Goal: Feedback & Contribution: Leave review/rating

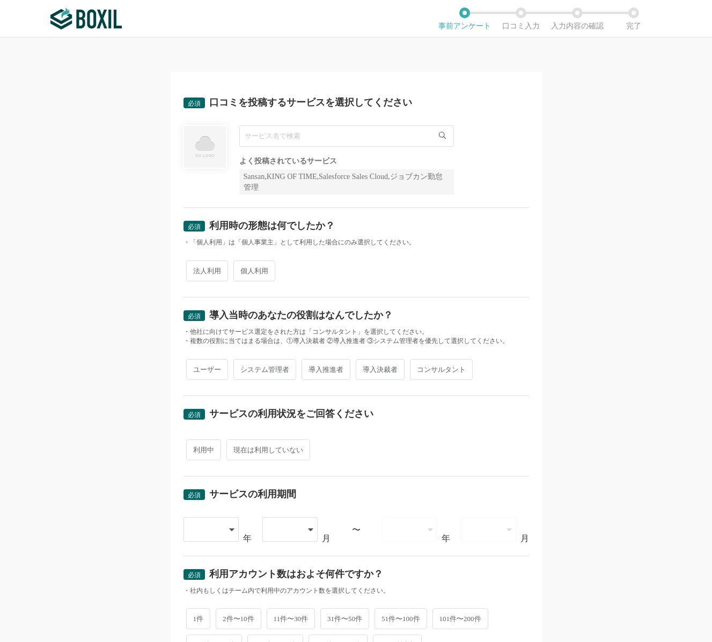
click at [314, 145] on input "text" at bounding box center [346, 135] width 215 height 21
type input "k"
type input "kpiee"
click at [215, 274] on span "法人利用" at bounding box center [207, 271] width 42 height 21
click at [196, 269] on input "法人利用" at bounding box center [192, 265] width 7 height 7
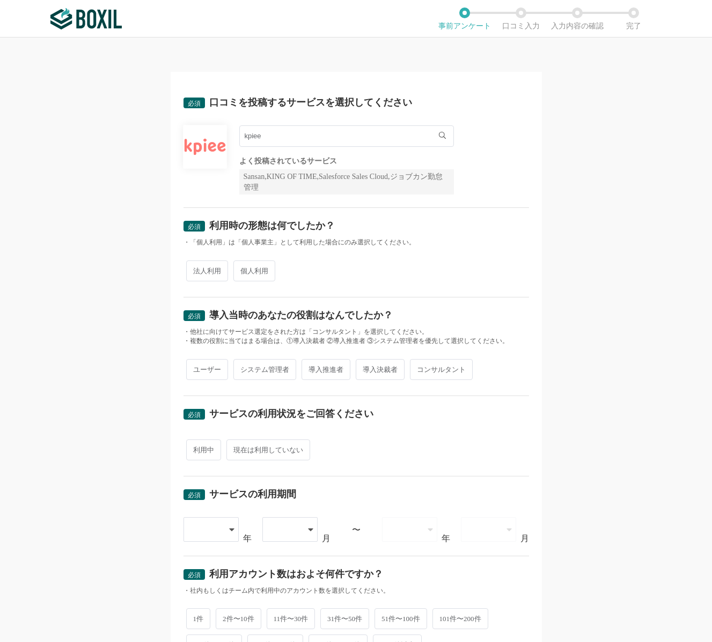
radio input "true"
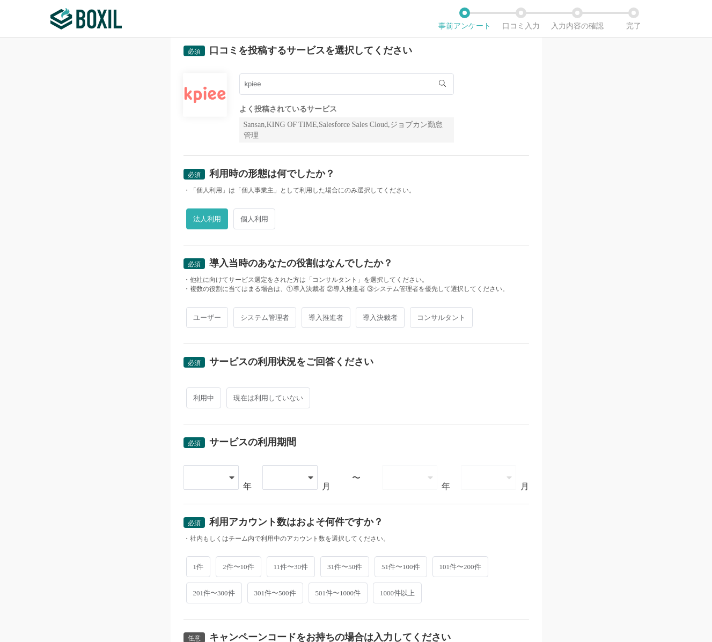
scroll to position [80, 0]
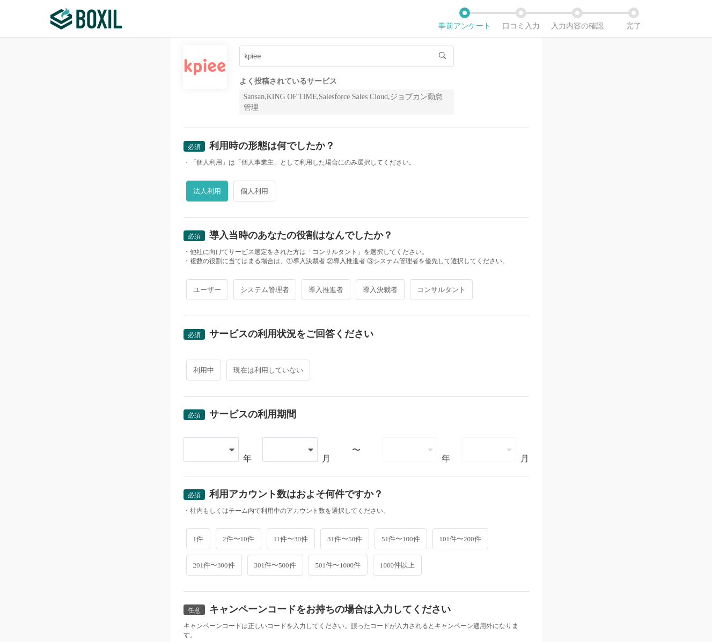
click at [389, 285] on span "導入決裁者" at bounding box center [380, 289] width 49 height 21
click at [365, 285] on input "導入決裁者" at bounding box center [361, 284] width 7 height 7
radio input "true"
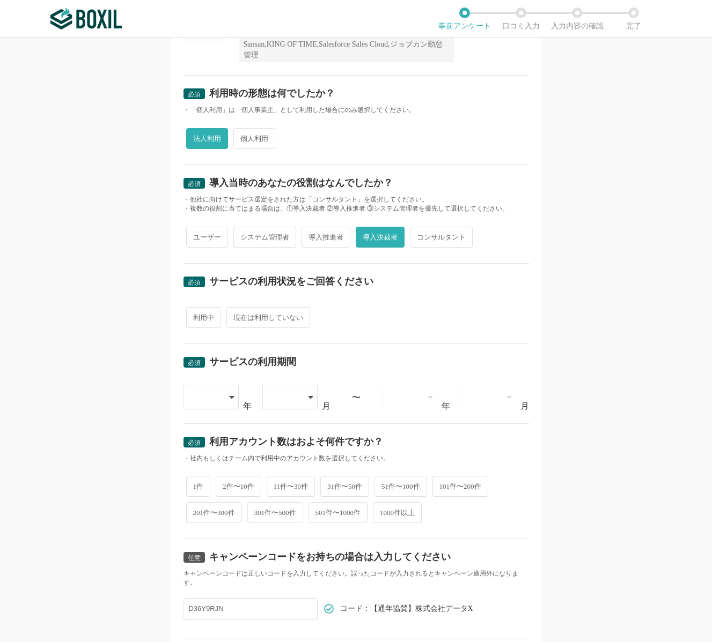
scroll to position [160, 0]
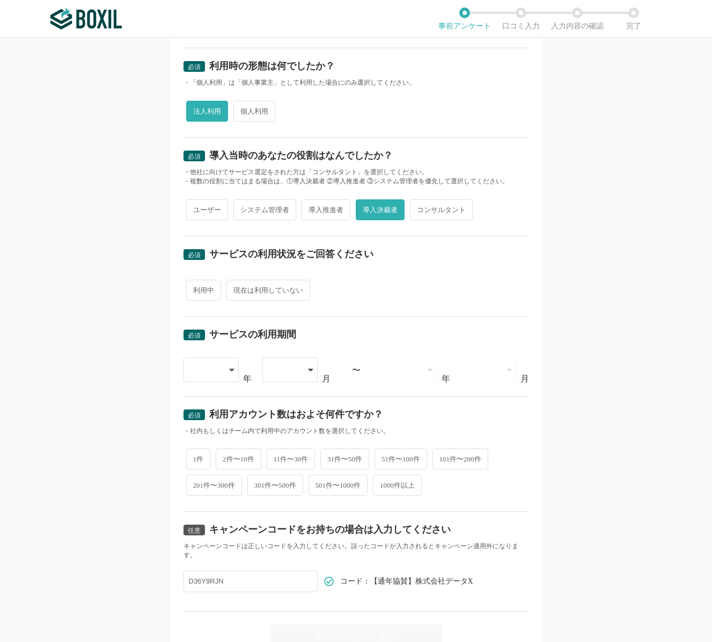
click at [208, 212] on span "ユーザー" at bounding box center [207, 209] width 42 height 21
click at [196, 208] on input "ユーザー" at bounding box center [192, 204] width 7 height 7
radio input "true"
click at [386, 208] on span "導入決裁者" at bounding box center [380, 209] width 49 height 21
click at [365, 208] on input "導入決裁者" at bounding box center [361, 204] width 7 height 7
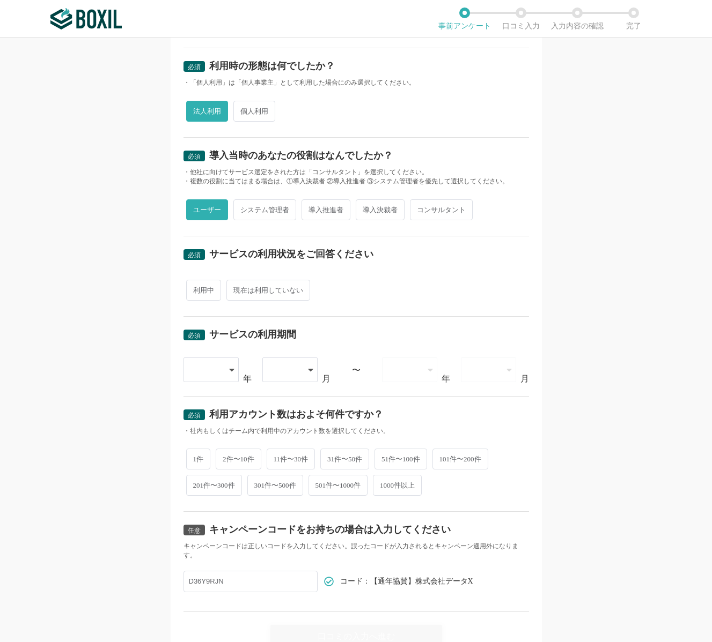
radio input "true"
radio input "false"
click at [213, 296] on span "利用中" at bounding box center [203, 290] width 35 height 21
click at [196, 289] on input "利用中" at bounding box center [192, 285] width 7 height 7
radio input "true"
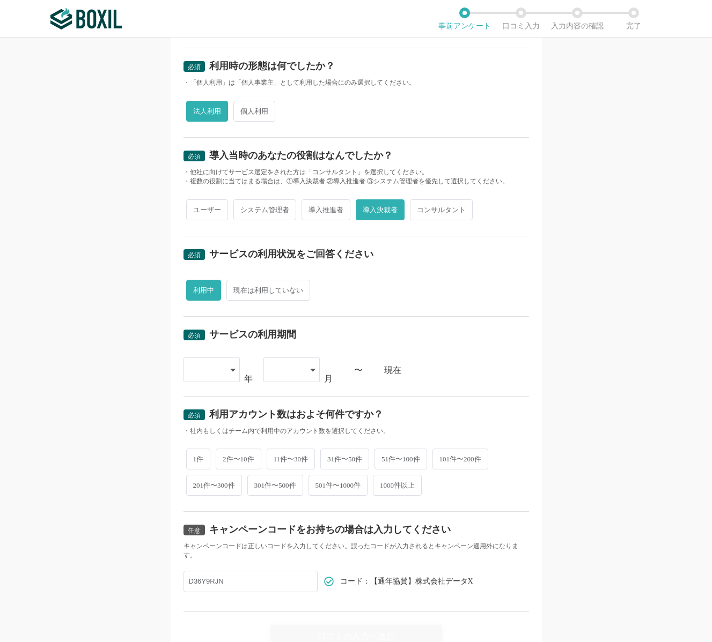
click at [227, 366] on div at bounding box center [211, 370] width 56 height 25
click at [208, 487] on span "2023" at bounding box center [200, 491] width 17 height 9
click at [204, 368] on div "2023" at bounding box center [198, 371] width 17 height 24
click at [207, 512] on span "2024" at bounding box center [200, 516] width 17 height 9
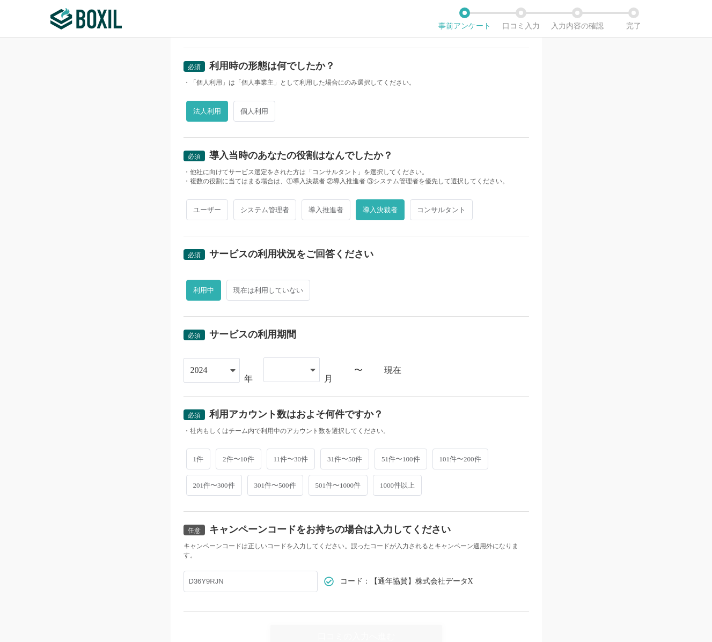
click at [285, 376] on div at bounding box center [286, 370] width 32 height 24
click at [282, 470] on li "04" at bounding box center [291, 478] width 56 height 26
click at [243, 456] on span "2件〜10件" at bounding box center [239, 458] width 46 height 21
click at [225, 456] on input "2件〜10件" at bounding box center [221, 452] width 7 height 7
radio input "true"
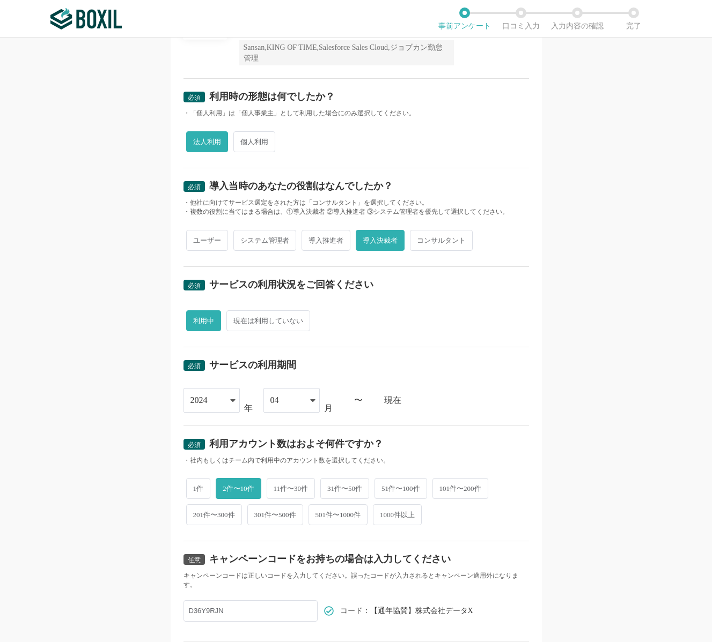
scroll to position [203, 0]
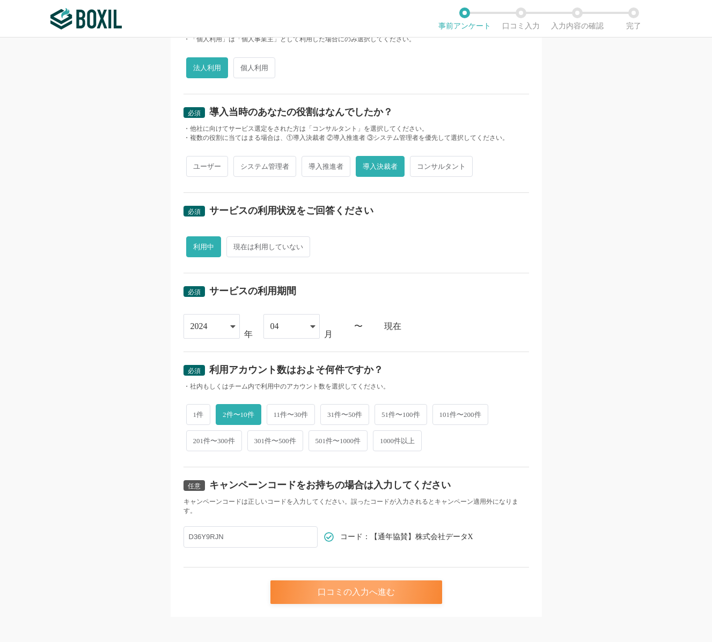
click at [302, 581] on div "口コミの入力へ進む" at bounding box center [356, 593] width 172 height 24
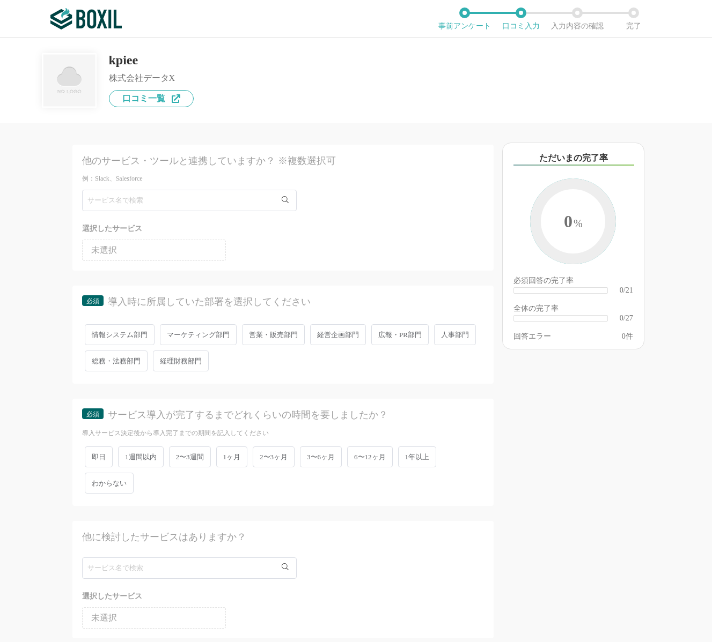
click at [349, 332] on span "経営企画部門" at bounding box center [338, 334] width 56 height 21
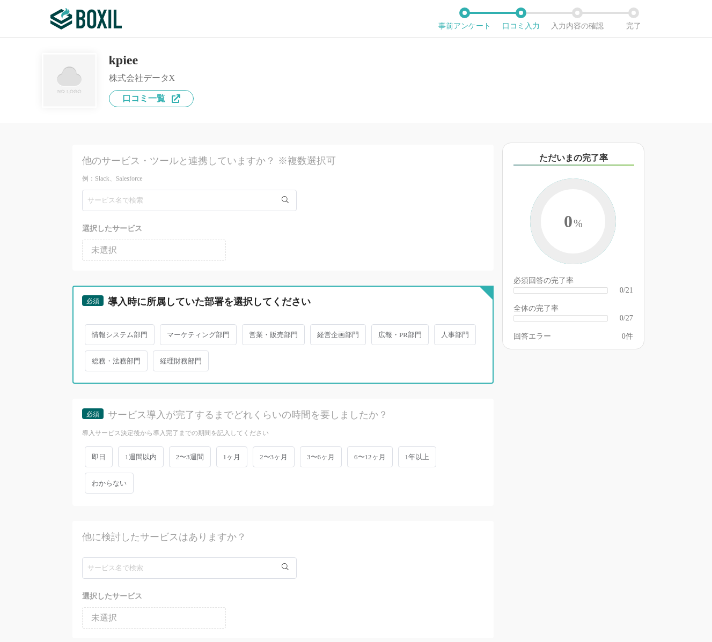
click at [320, 332] on input "経営企画部門" at bounding box center [316, 329] width 7 height 7
radio input "true"
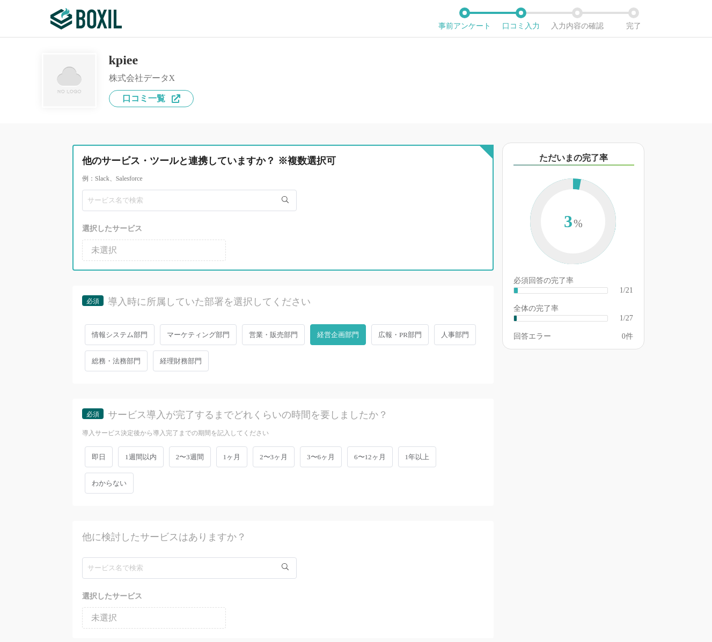
click at [183, 208] on input "text" at bounding box center [189, 200] width 215 height 21
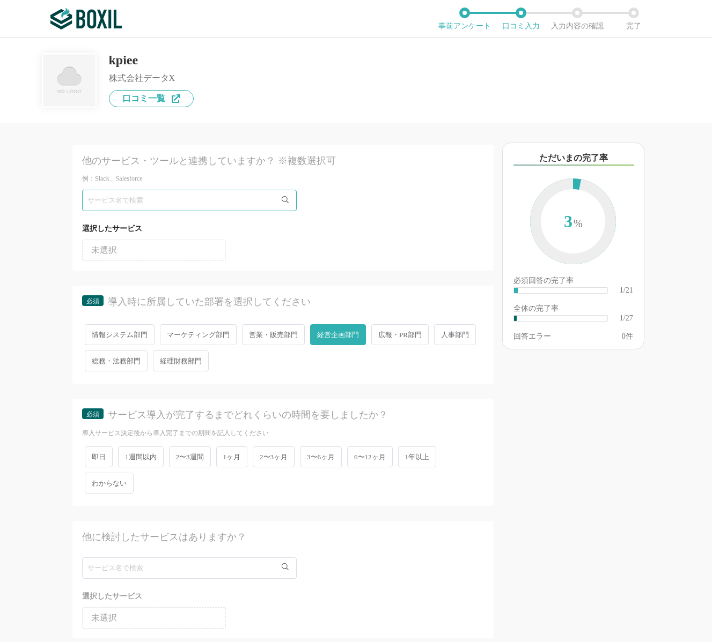
click at [175, 249] on li "未選択" at bounding box center [154, 250] width 144 height 21
click at [164, 249] on li "未選択" at bounding box center [154, 250] width 144 height 21
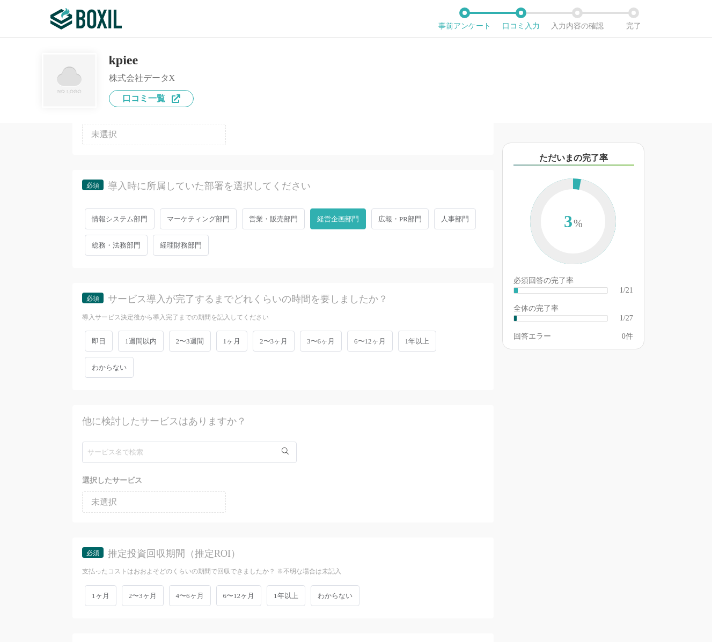
scroll to position [156, 0]
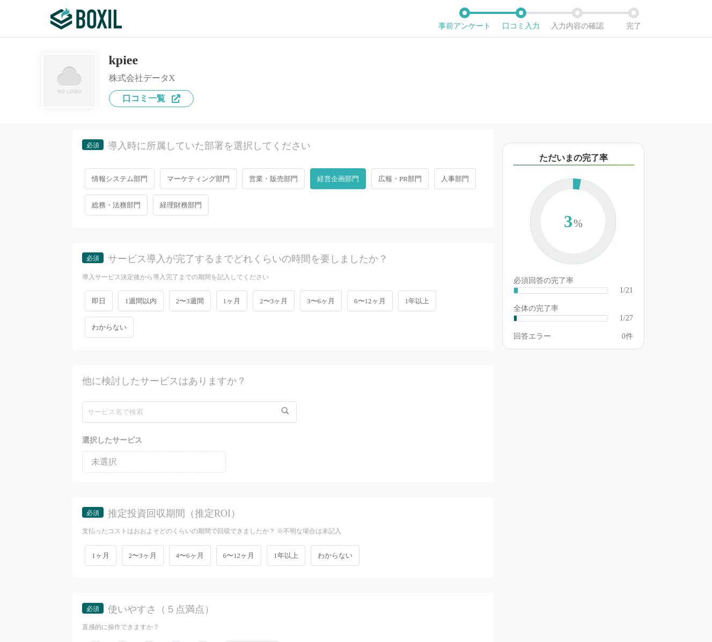
click at [203, 299] on span "2〜3週間" at bounding box center [190, 301] width 42 height 21
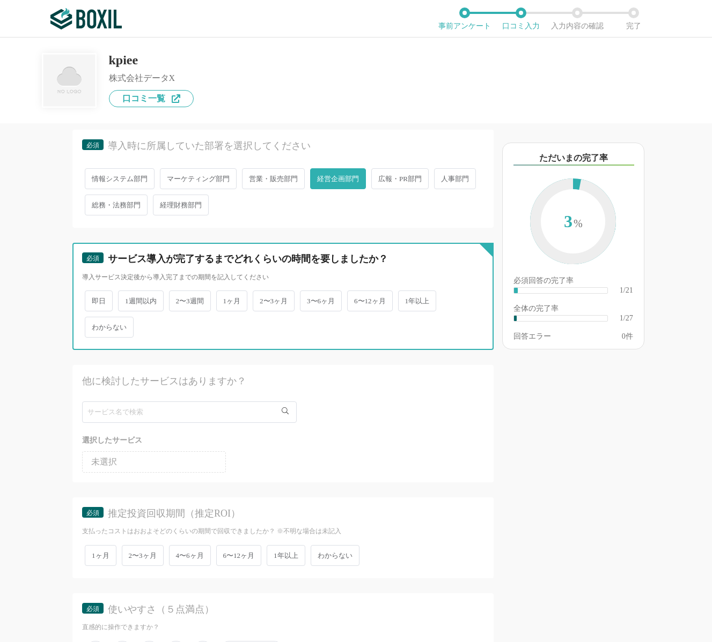
click at [179, 299] on input "2〜3週間" at bounding box center [175, 295] width 7 height 7
radio input "true"
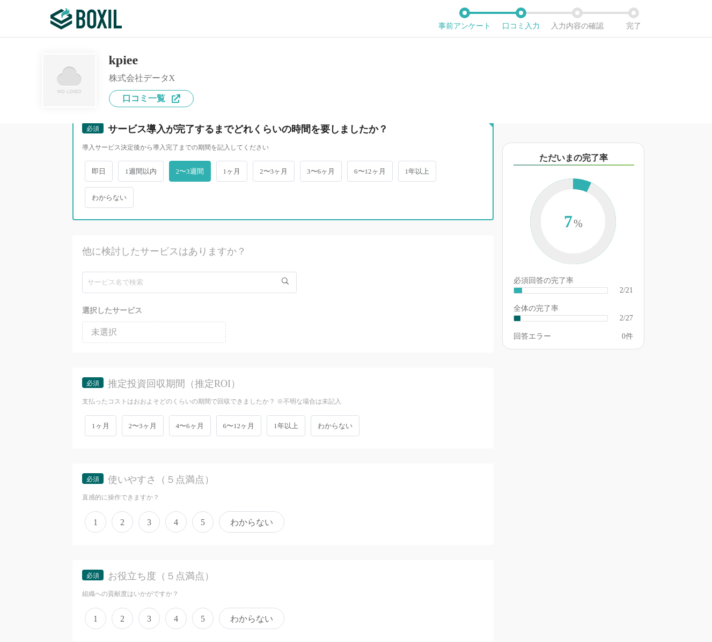
scroll to position [305, 0]
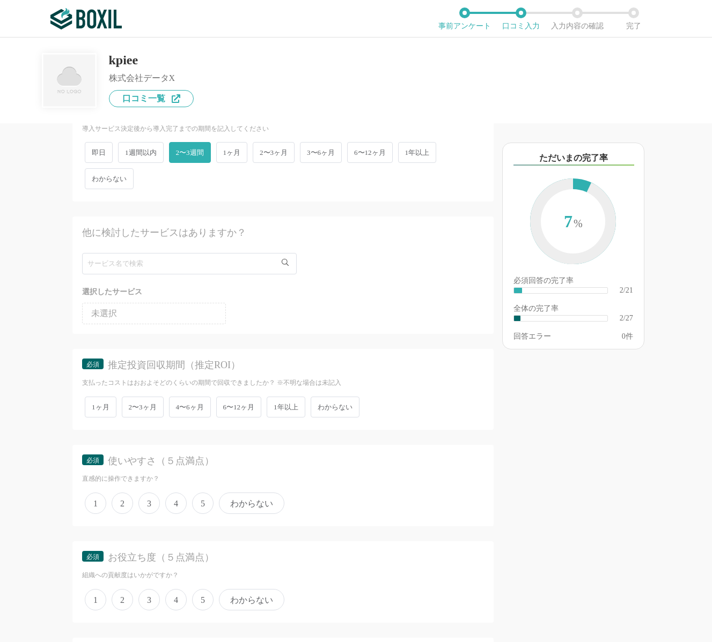
click at [347, 410] on span "わからない" at bounding box center [334, 407] width 49 height 21
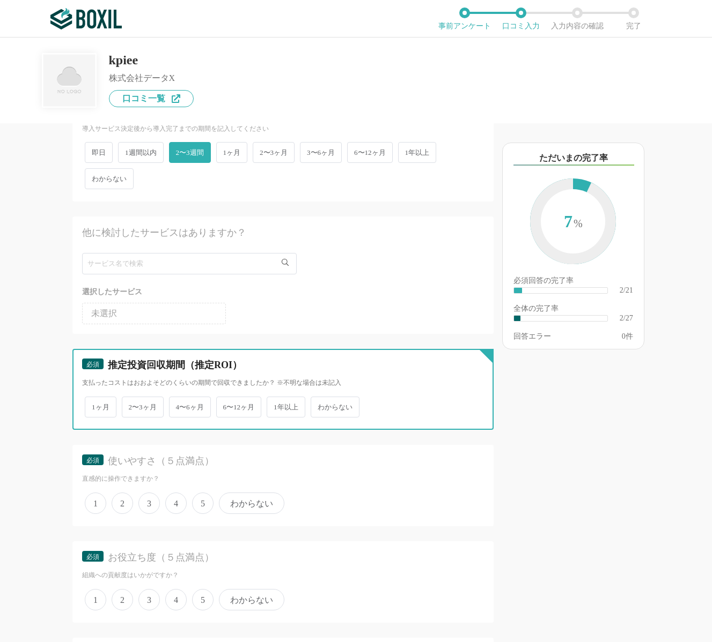
click at [320, 405] on input "わからない" at bounding box center [316, 401] width 7 height 7
radio input "true"
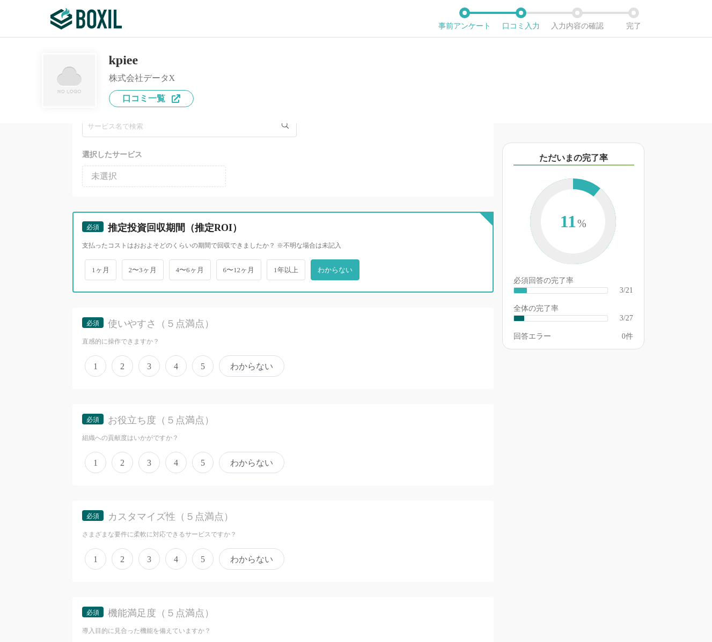
scroll to position [442, 0]
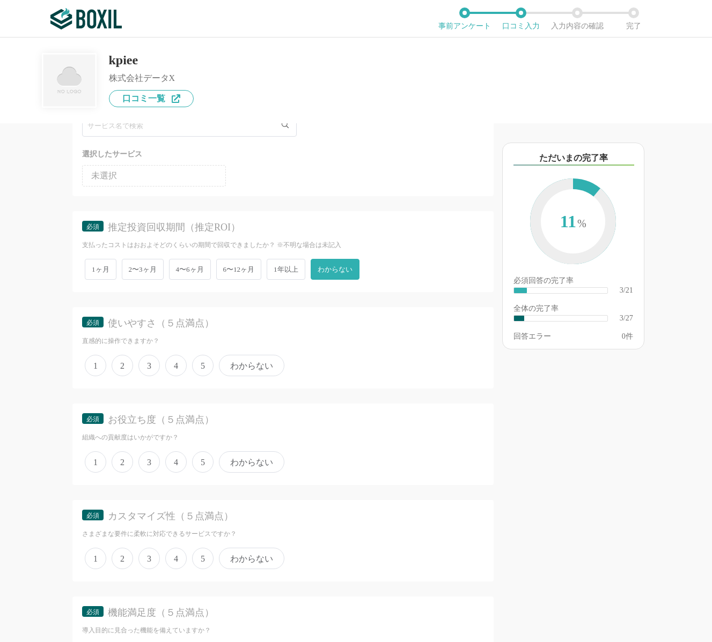
click at [174, 372] on span "4" at bounding box center [175, 365] width 21 height 21
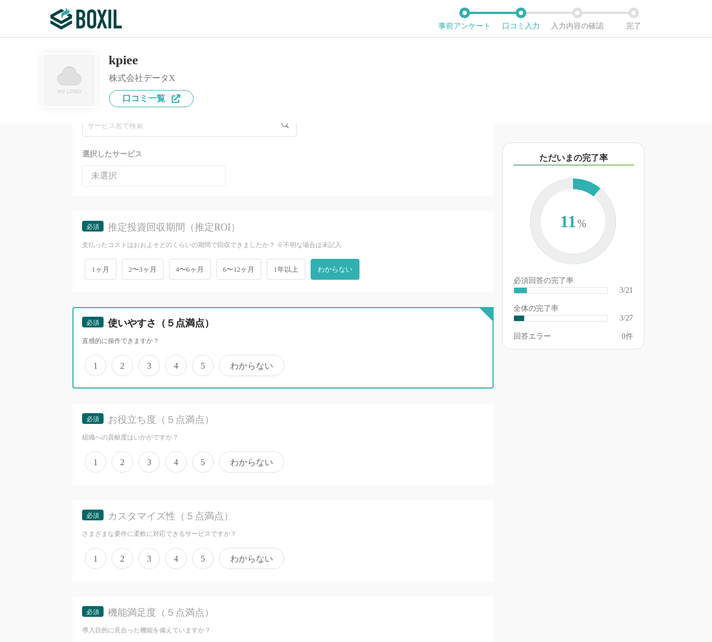
click at [174, 364] on input "4" at bounding box center [171, 360] width 7 height 7
radio input "true"
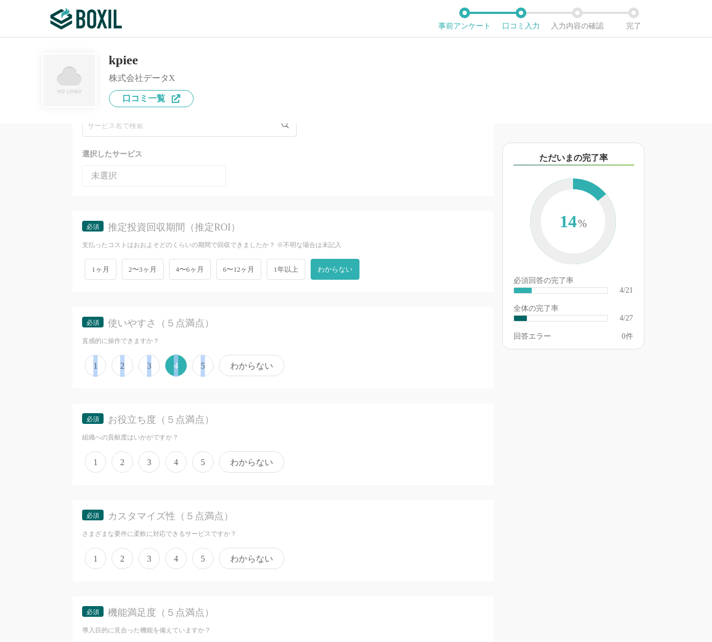
click at [174, 372] on span "4" at bounding box center [175, 365] width 21 height 21
click at [174, 364] on input "4" at bounding box center [171, 360] width 7 height 7
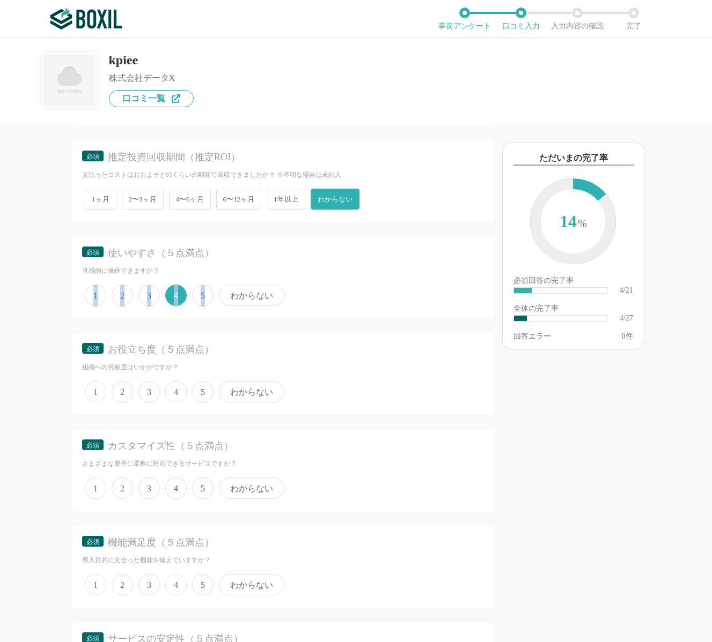
scroll to position [549, 0]
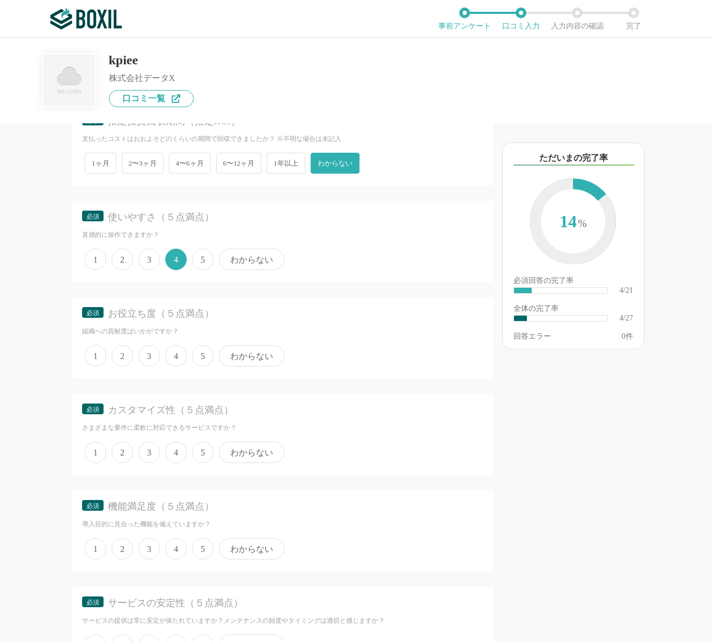
click at [198, 360] on span "5" at bounding box center [202, 355] width 21 height 21
click at [198, 354] on input "5" at bounding box center [198, 350] width 7 height 7
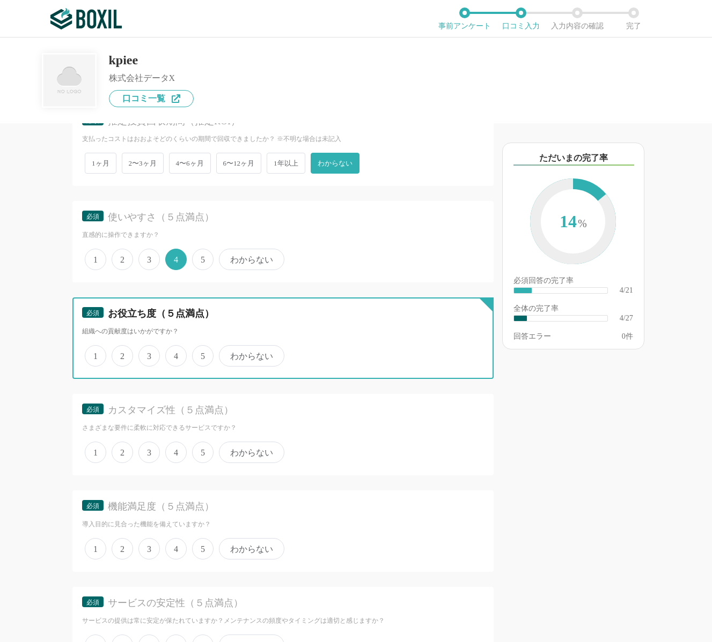
radio input "true"
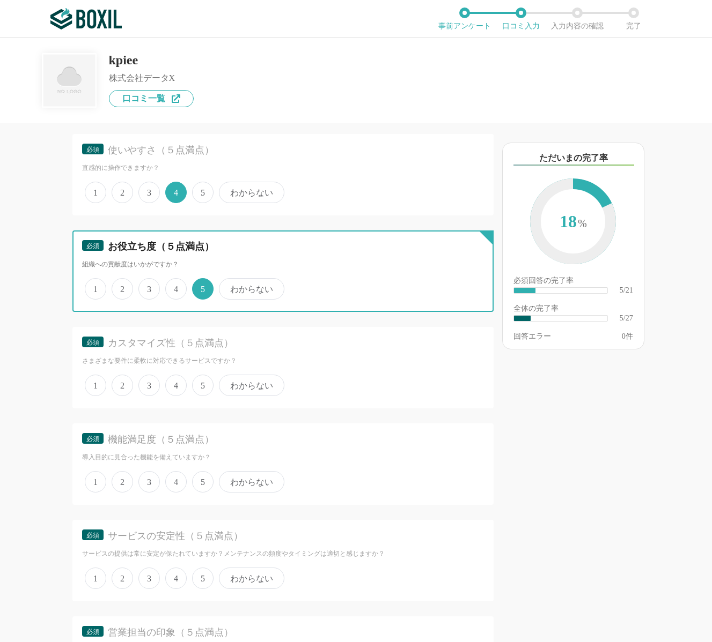
scroll to position [636, 0]
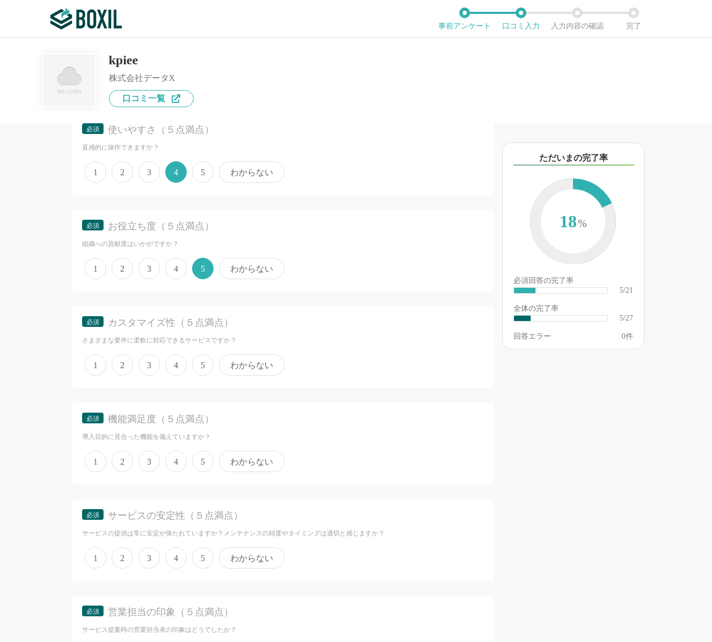
click at [176, 373] on span "4" at bounding box center [175, 364] width 21 height 21
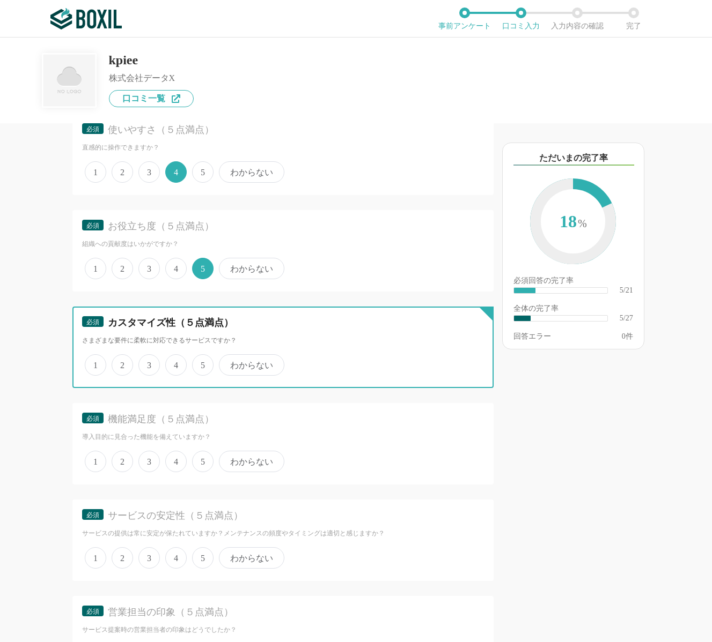
click at [175, 363] on input "4" at bounding box center [171, 359] width 7 height 7
radio input "true"
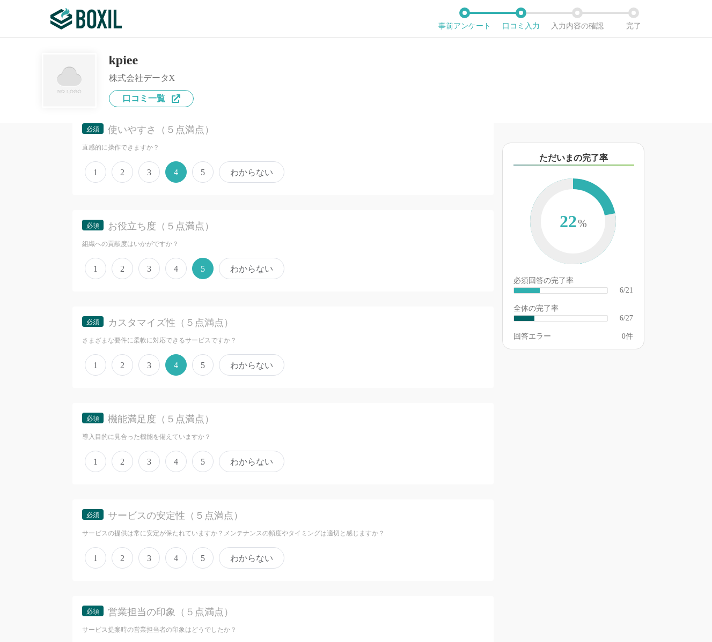
click at [198, 369] on span "5" at bounding box center [202, 364] width 21 height 21
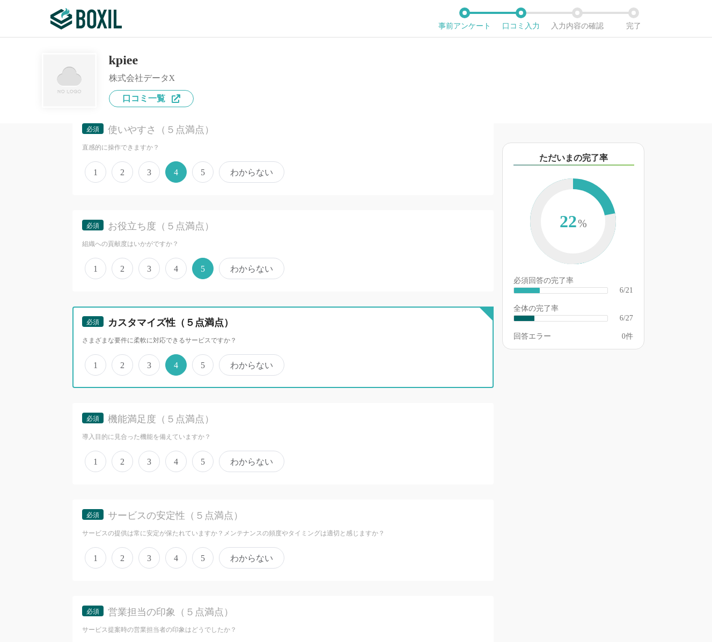
click at [198, 363] on input "5" at bounding box center [198, 359] width 7 height 7
radio input "true"
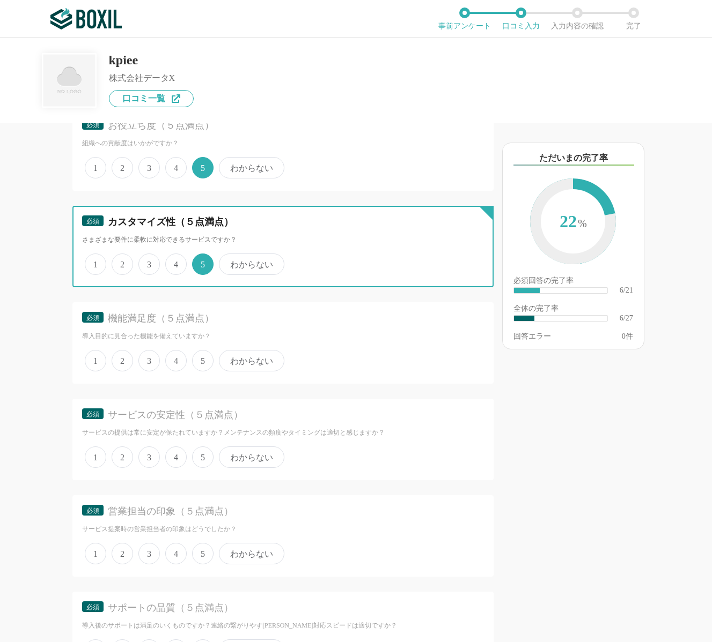
scroll to position [761, 0]
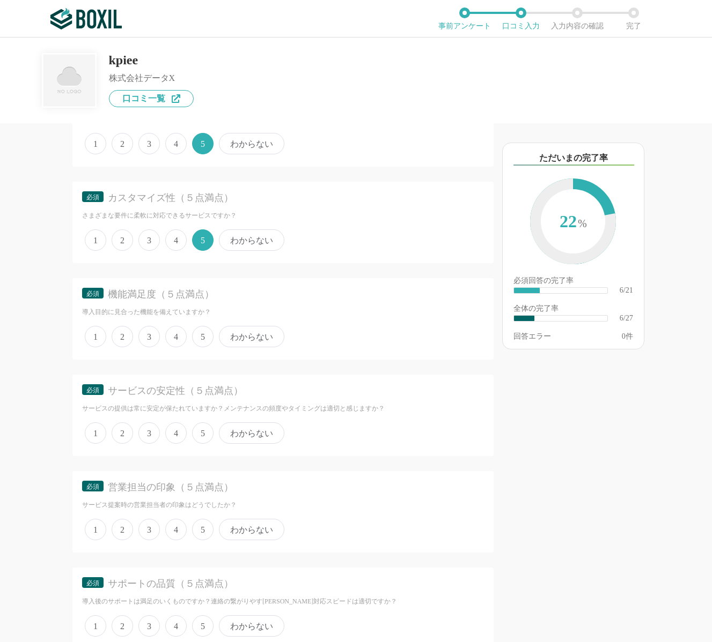
click at [199, 338] on span "5" at bounding box center [202, 336] width 21 height 21
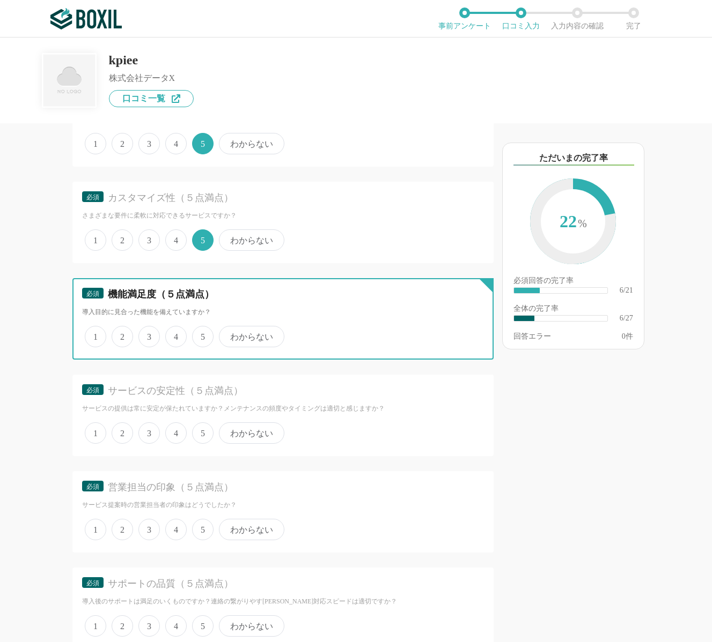
click at [199, 335] on input "5" at bounding box center [198, 331] width 7 height 7
radio input "true"
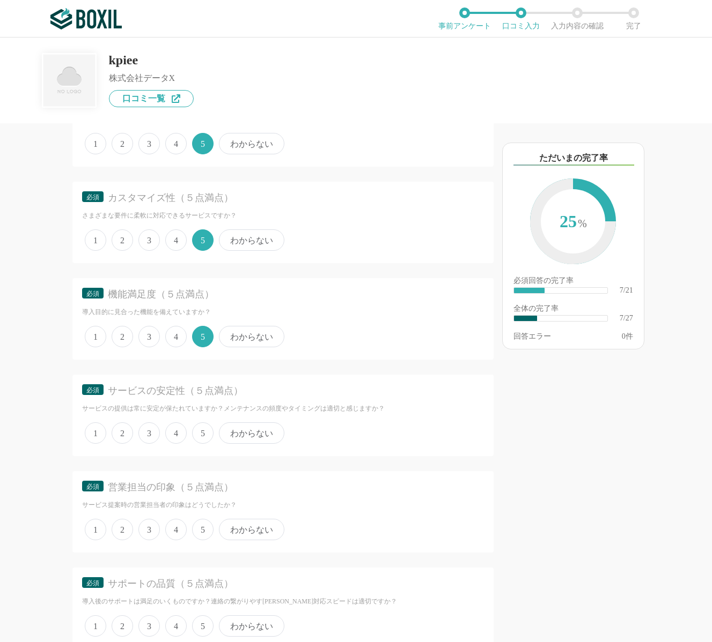
click at [182, 434] on span "4" at bounding box center [175, 433] width 21 height 21
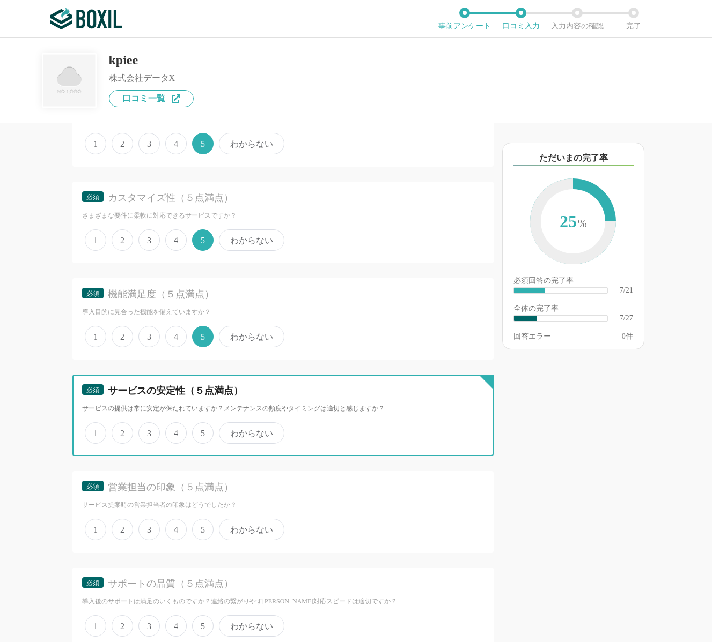
click at [175, 431] on input "4" at bounding box center [171, 427] width 7 height 7
radio input "true"
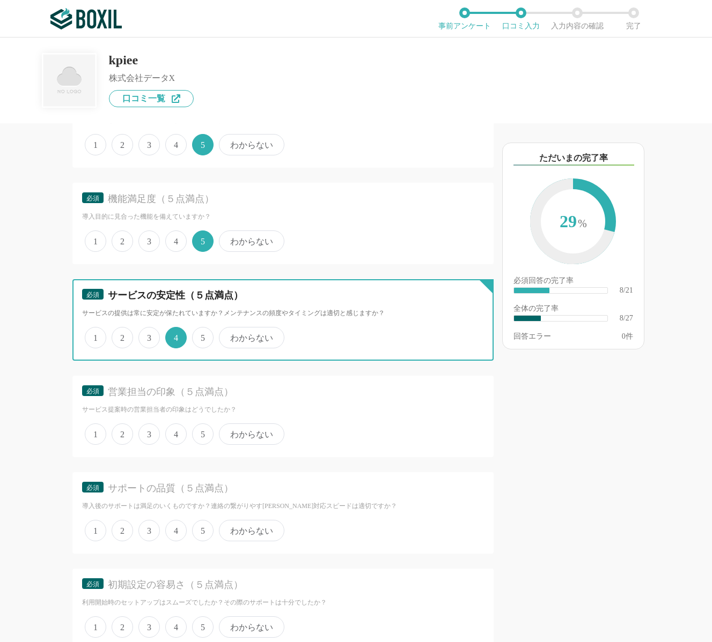
scroll to position [884, 0]
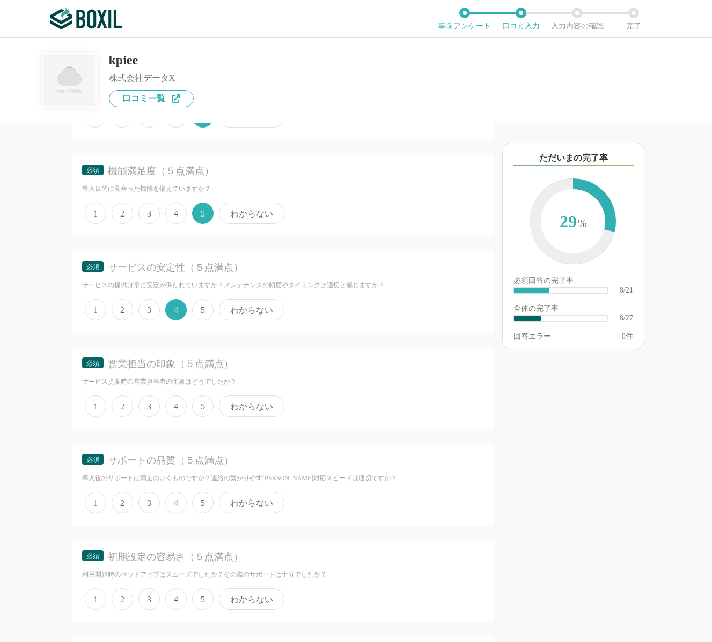
click at [204, 399] on span "5" at bounding box center [202, 406] width 21 height 21
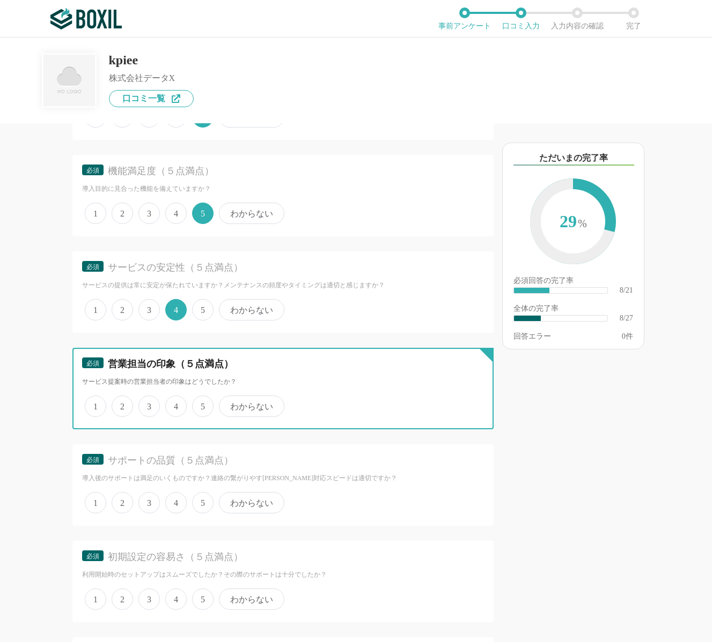
click at [202, 399] on input "5" at bounding box center [198, 400] width 7 height 7
radio input "true"
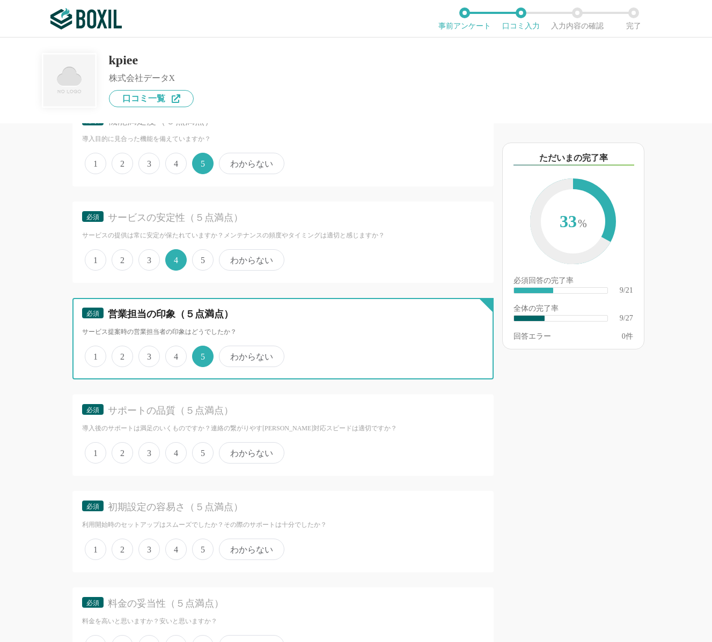
scroll to position [954, 0]
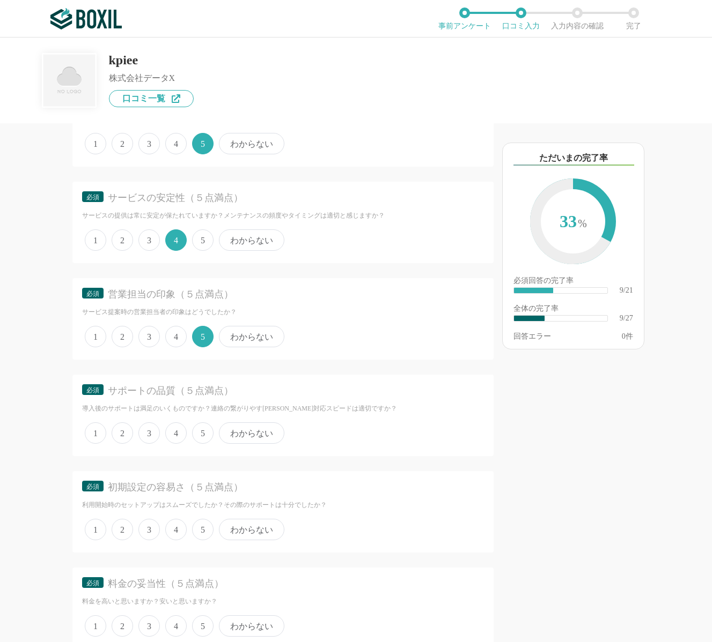
click at [194, 443] on label "5" at bounding box center [202, 433] width 21 height 21
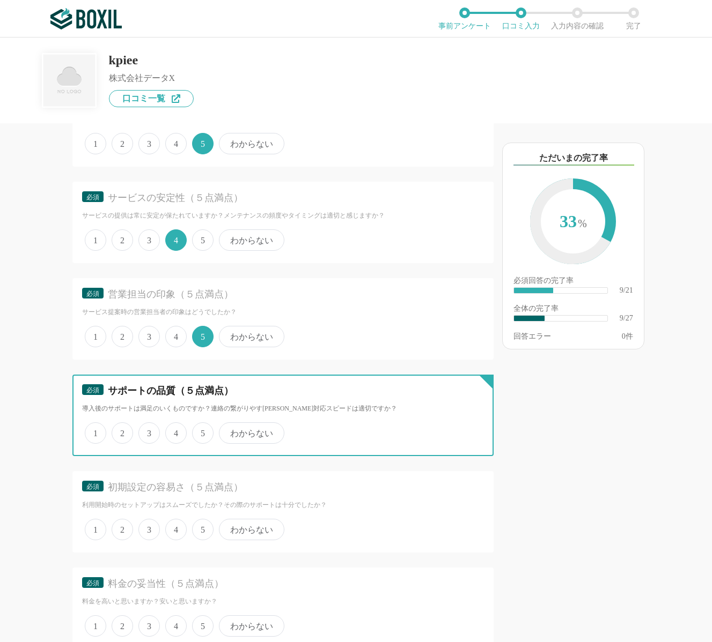
click at [195, 431] on input "5" at bounding box center [198, 427] width 7 height 7
radio input "true"
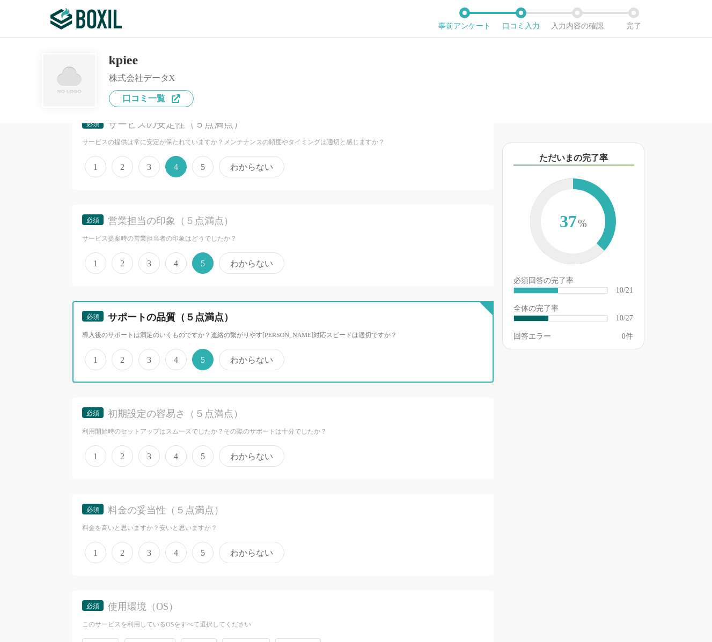
scroll to position [1063, 0]
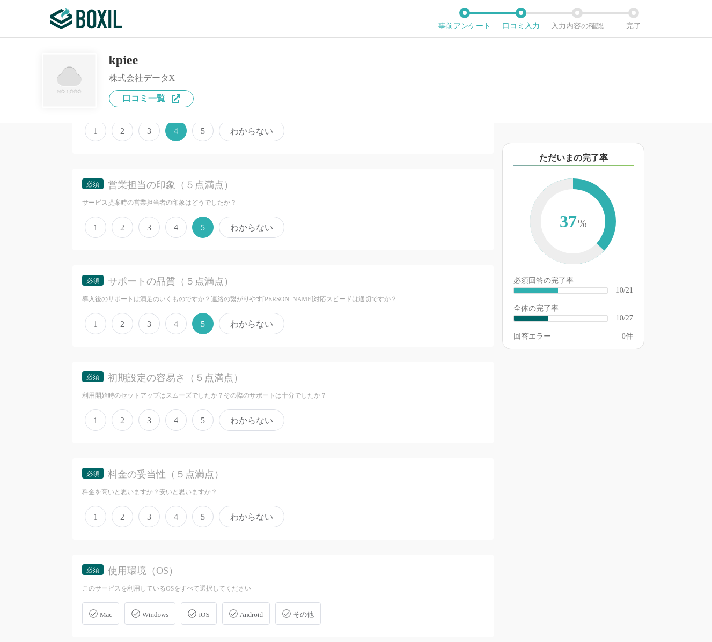
click at [178, 424] on span "4" at bounding box center [175, 420] width 21 height 21
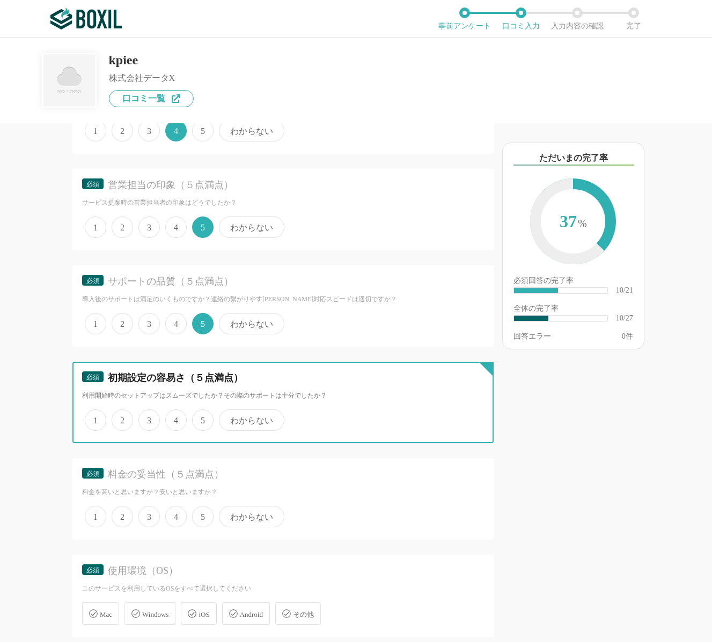
click at [175, 418] on input "4" at bounding box center [171, 414] width 7 height 7
radio input "true"
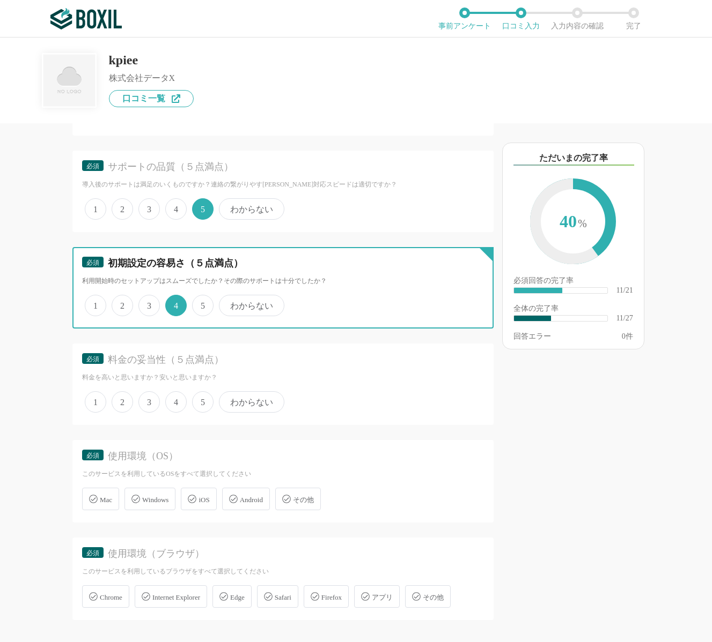
scroll to position [1183, 0]
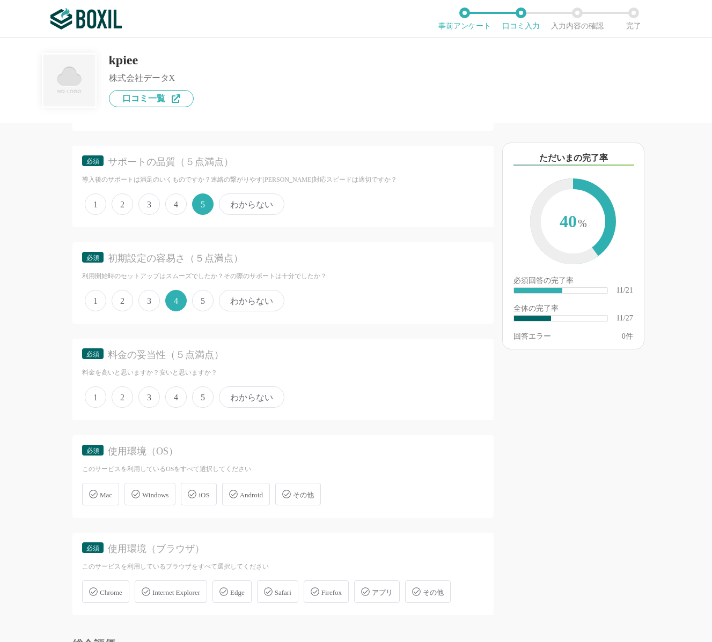
click at [175, 403] on span "4" at bounding box center [175, 397] width 21 height 21
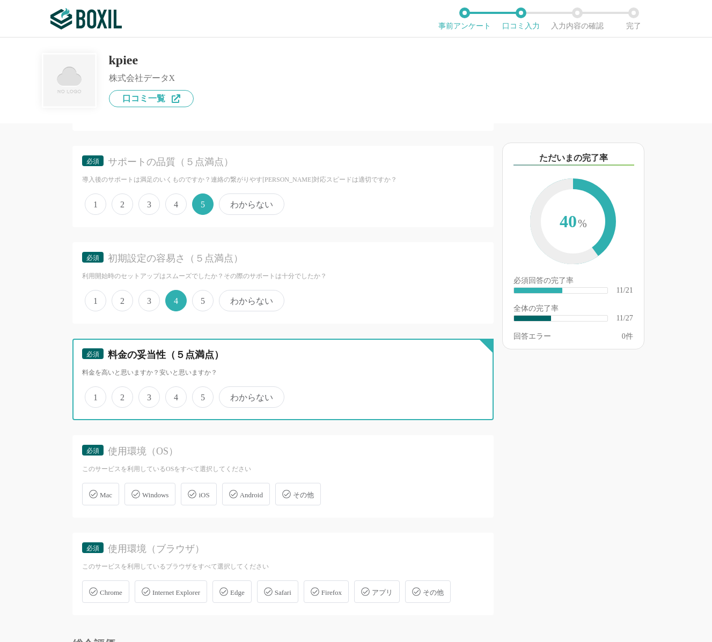
click at [175, 395] on input "4" at bounding box center [171, 391] width 7 height 7
radio input "true"
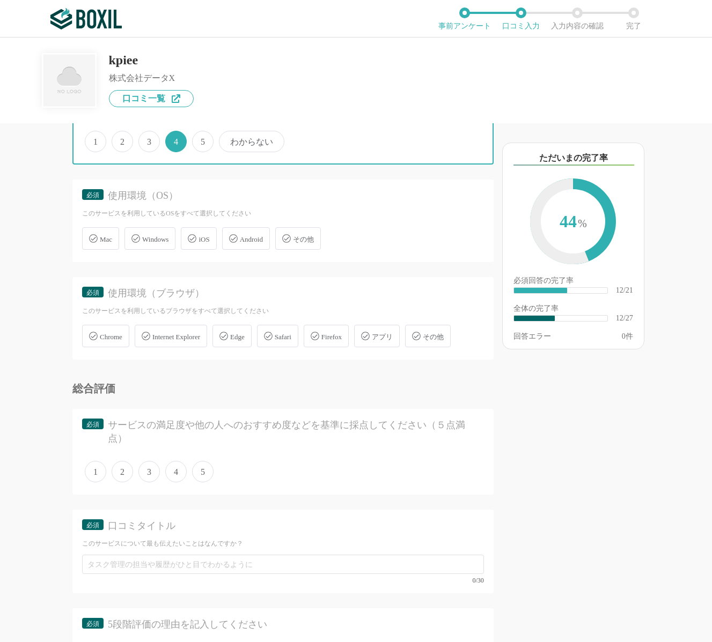
scroll to position [1379, 0]
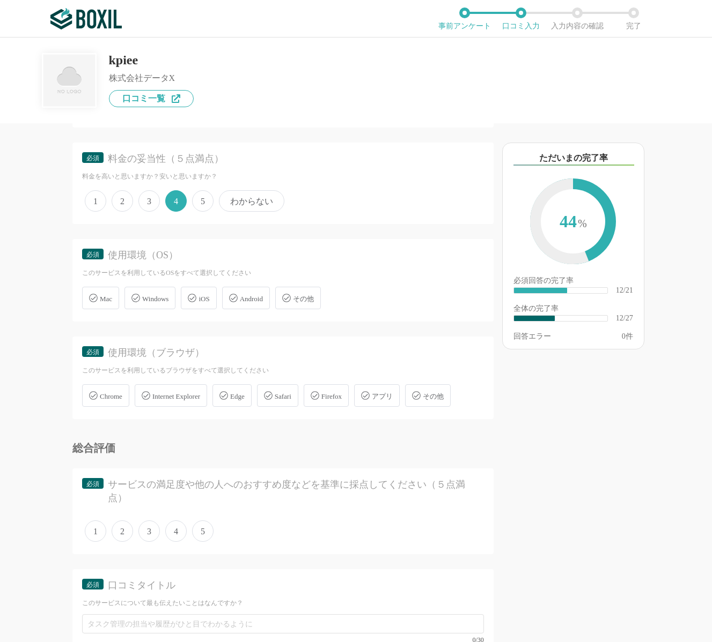
click at [101, 311] on div "Mac Windows iOS Android その他" at bounding box center [283, 298] width 402 height 28
click at [101, 301] on span "Mac" at bounding box center [106, 299] width 12 height 8
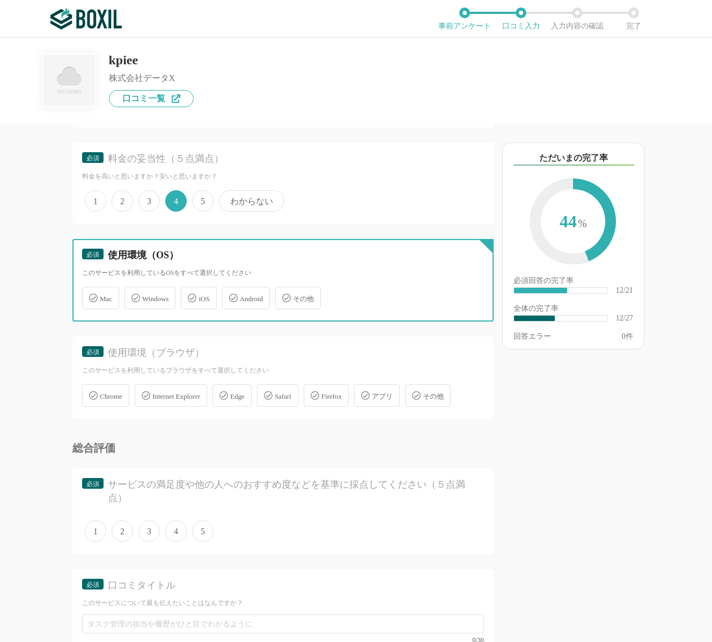
click at [91, 295] on input "Mac" at bounding box center [87, 292] width 7 height 7
checkbox input "true"
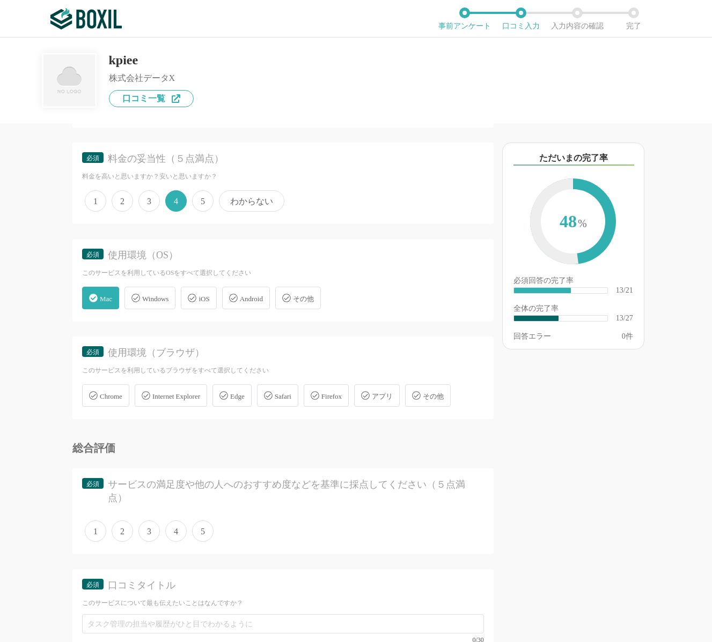
click at [129, 394] on div "Chrome" at bounding box center [105, 395] width 47 height 23
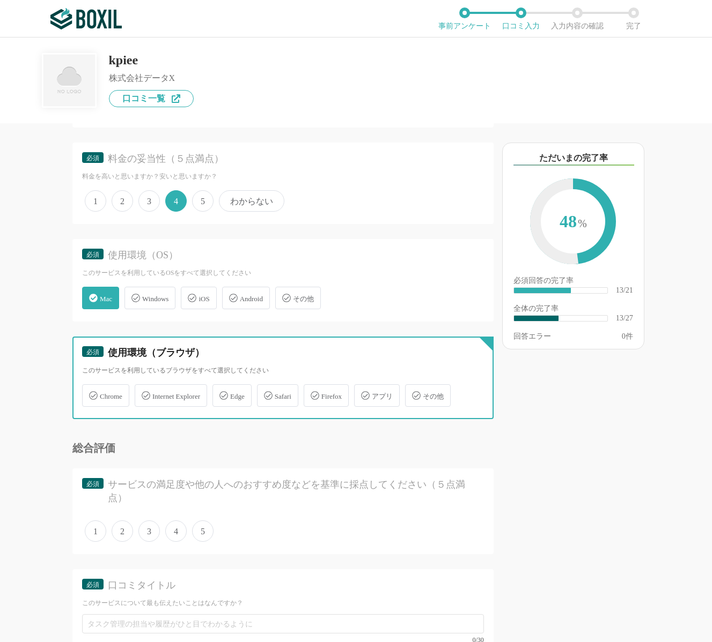
click at [91, 393] on input "Chrome" at bounding box center [87, 389] width 7 height 7
checkbox input "true"
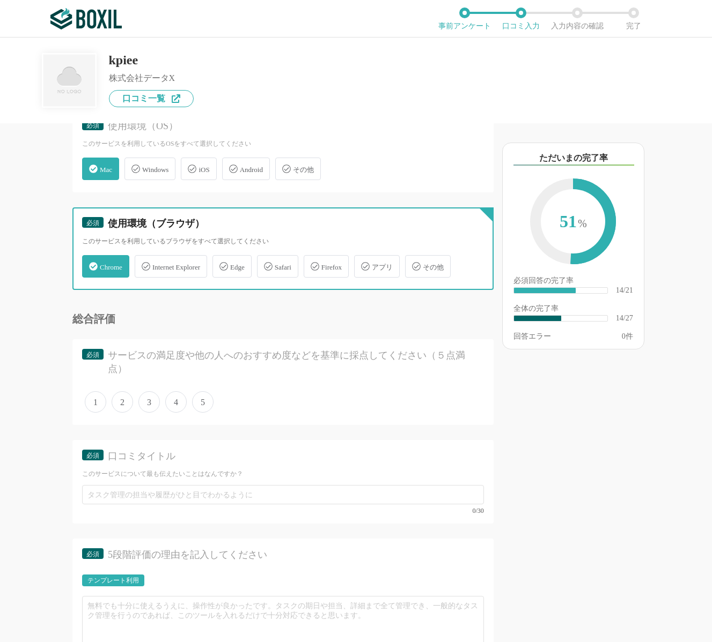
scroll to position [1570, 0]
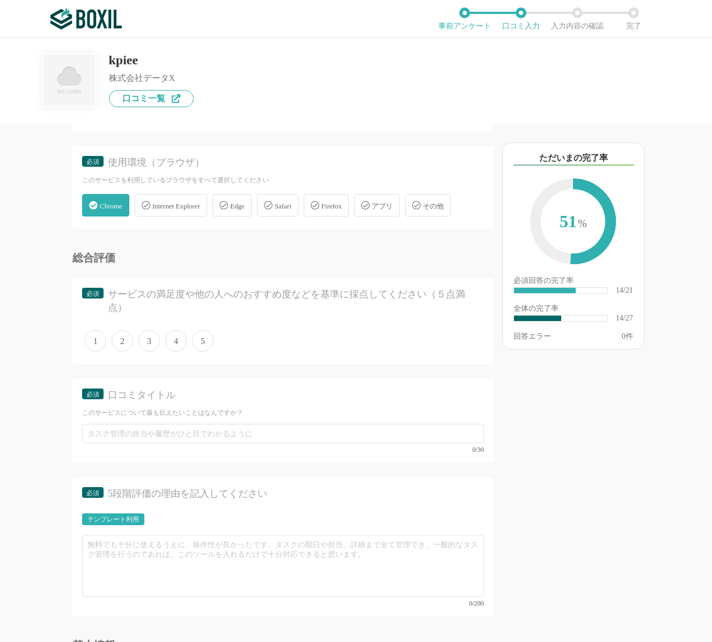
click at [201, 341] on span "5" at bounding box center [202, 340] width 21 height 21
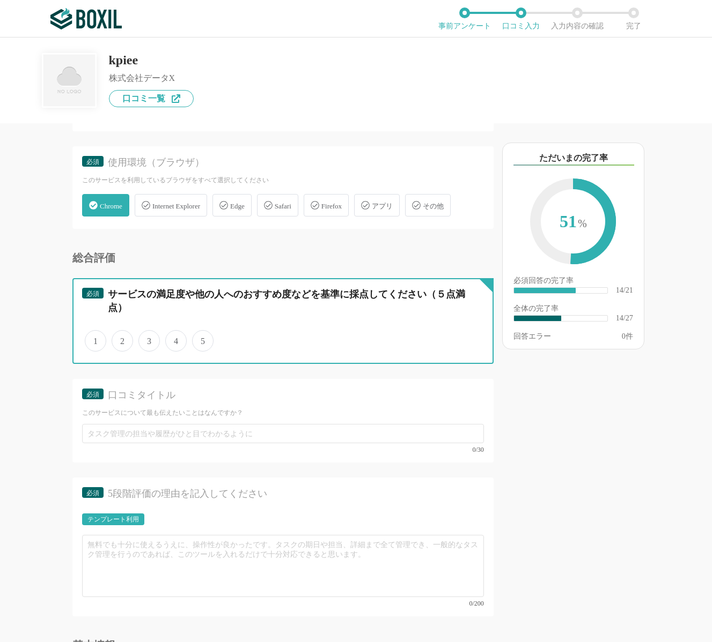
click at [201, 339] on input "5" at bounding box center [198, 335] width 7 height 7
radio input "true"
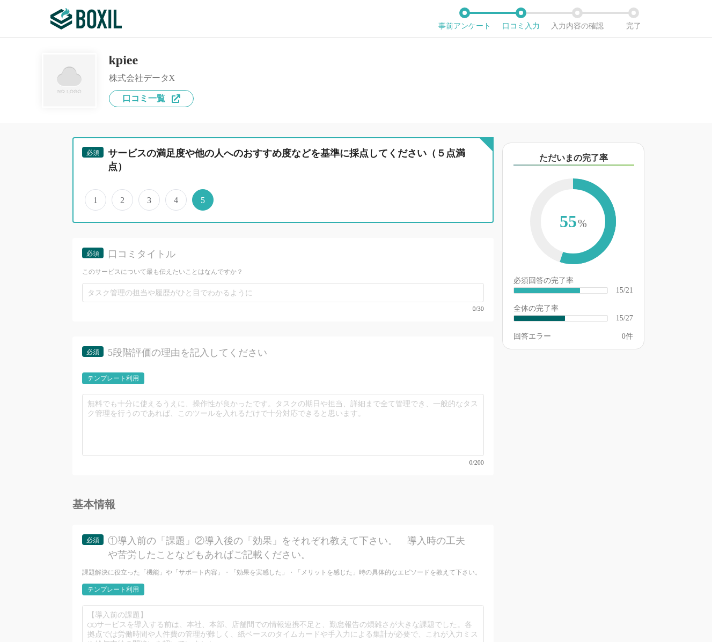
scroll to position [1764, 0]
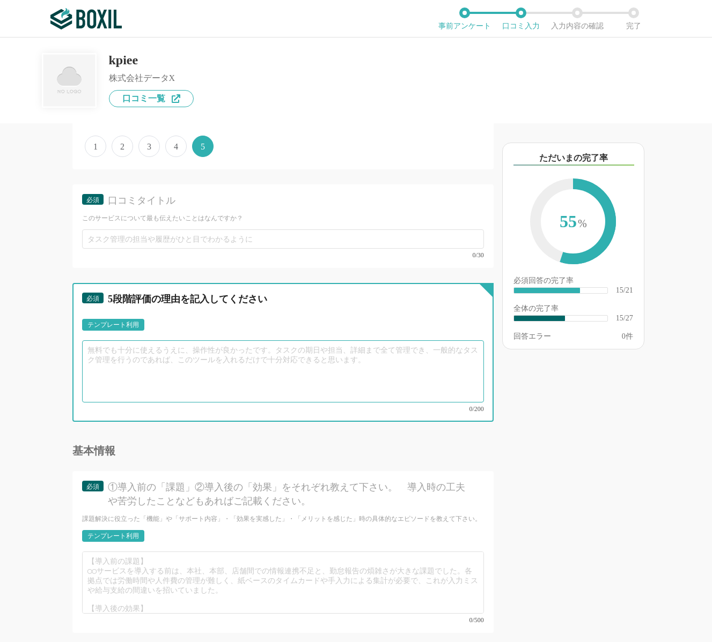
click at [149, 364] on textarea at bounding box center [283, 372] width 402 height 62
paste textarea "<lor> IPsumdolorsitamet、consecteturadipiscingelitseddo <ei> ・temporincididuntut…"
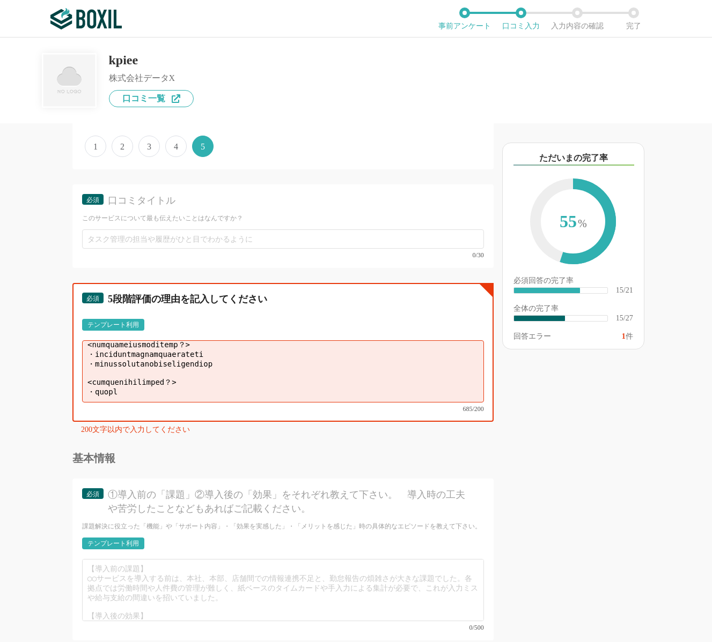
scroll to position [0, 0]
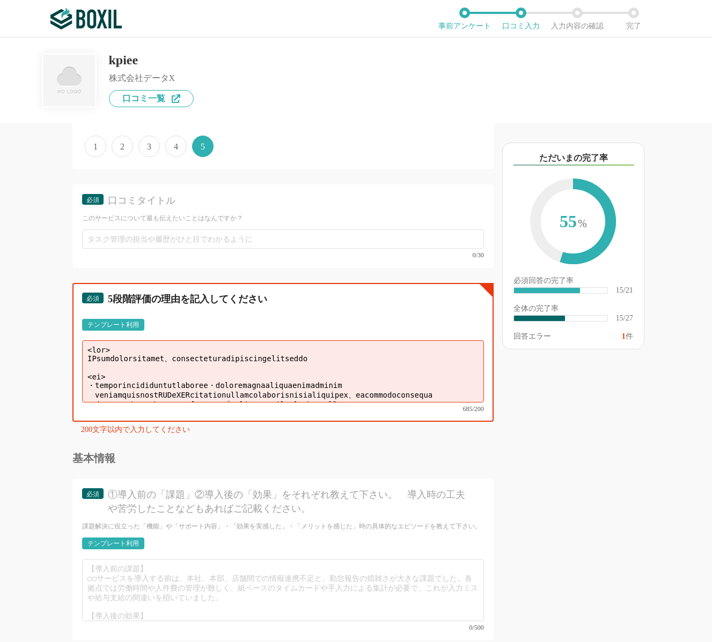
type textarea "<lor> IPsumdolorsitamet、consecteturadipiscingelitseddo <ei> ・temporincididuntut…"
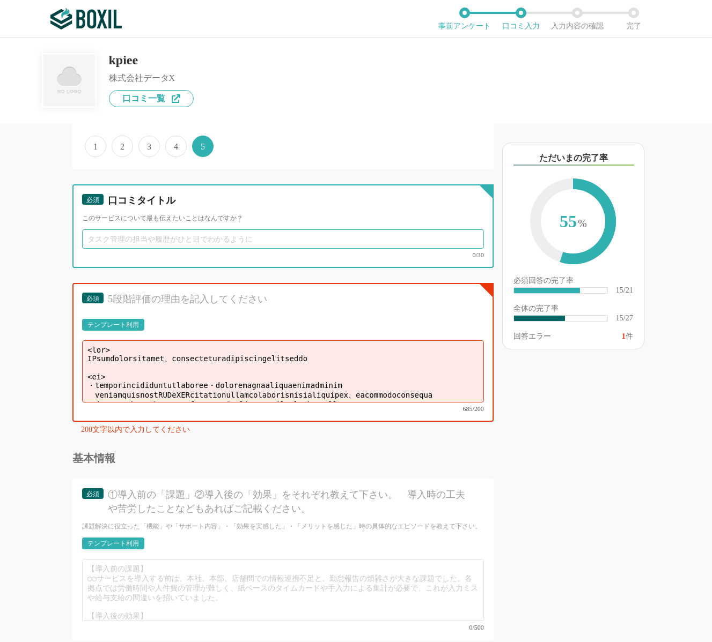
click at [99, 245] on input "text" at bounding box center [283, 239] width 402 height 19
paste input "CSの方が伴走してくださったことで、会社として追うべき指標を網羅的に可視化できるようになりました"
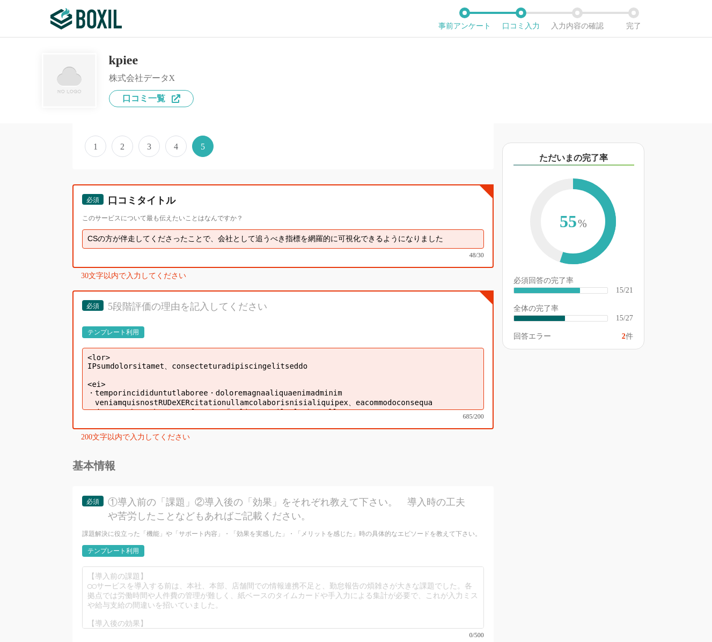
type input "CSの方が伴走してくださったことで、会社として追うべき指標を網羅的に可視化できるようになりました"
click at [131, 390] on textarea at bounding box center [283, 379] width 402 height 62
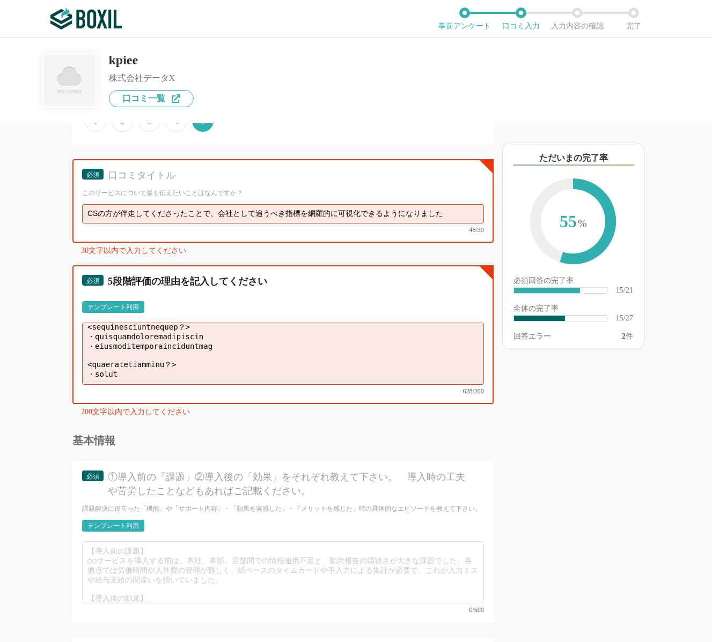
scroll to position [1803, 0]
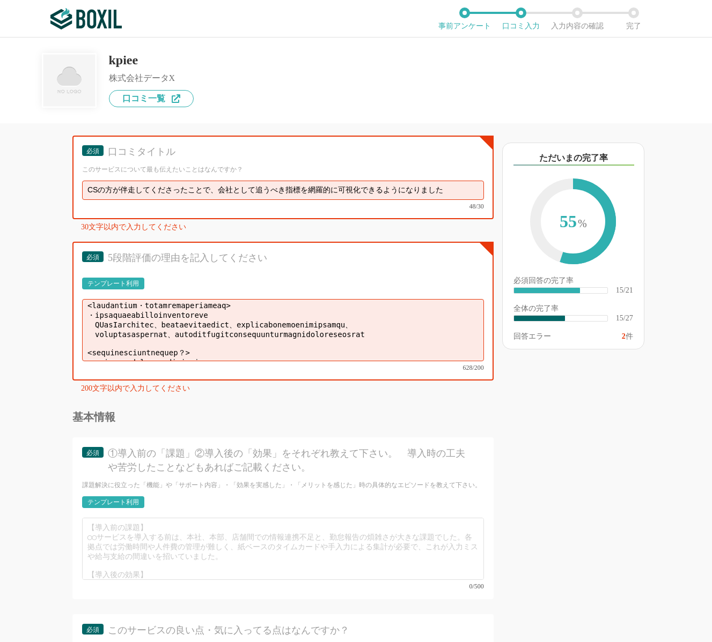
scroll to position [73, 0]
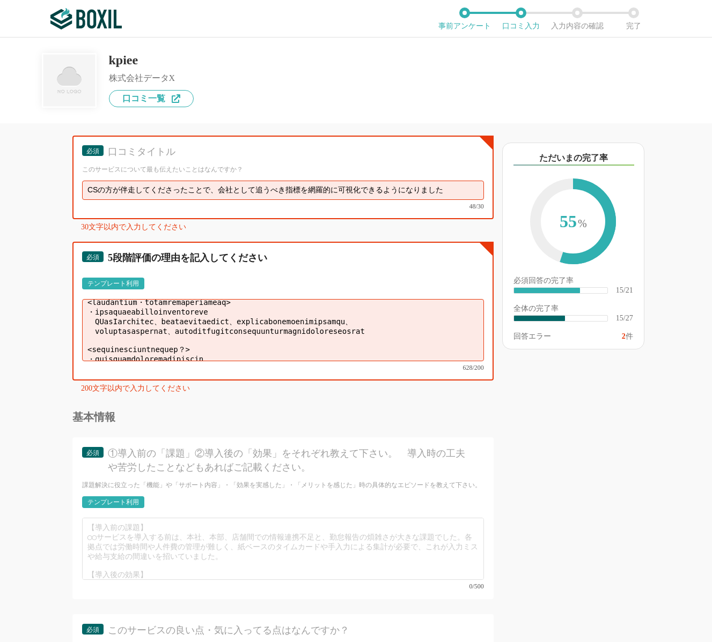
click at [284, 334] on textarea at bounding box center [283, 330] width 402 height 62
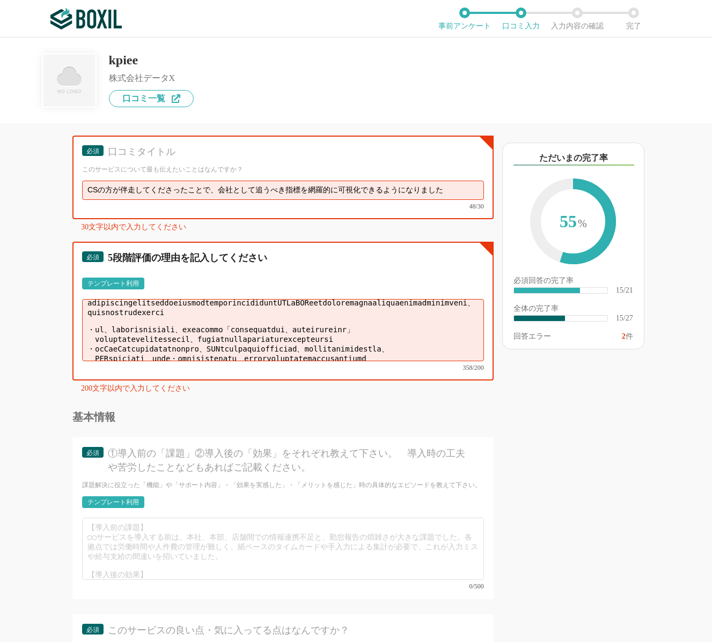
scroll to position [23, 0]
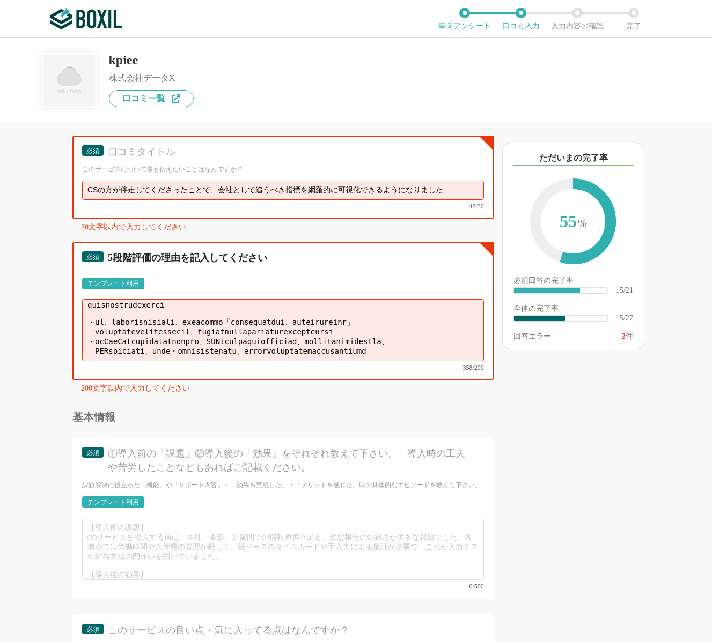
click at [249, 333] on textarea at bounding box center [283, 330] width 402 height 62
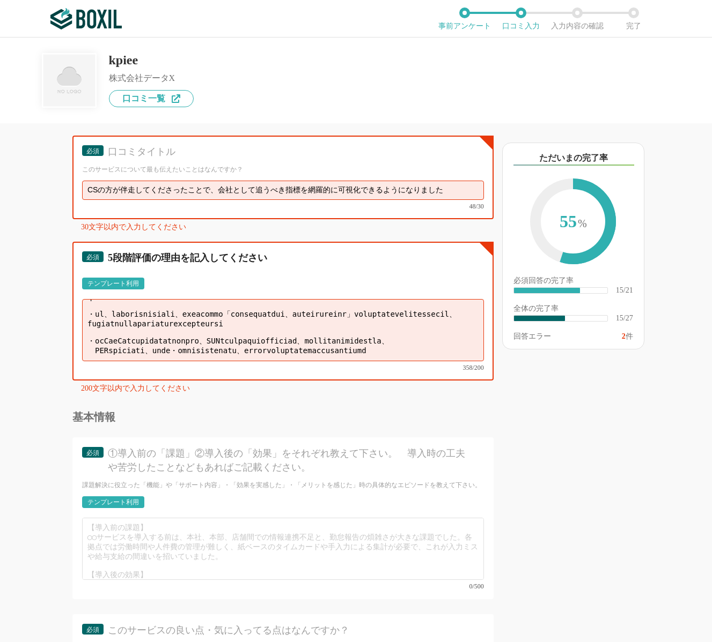
scroll to position [47, 0]
click at [261, 346] on textarea at bounding box center [283, 330] width 402 height 62
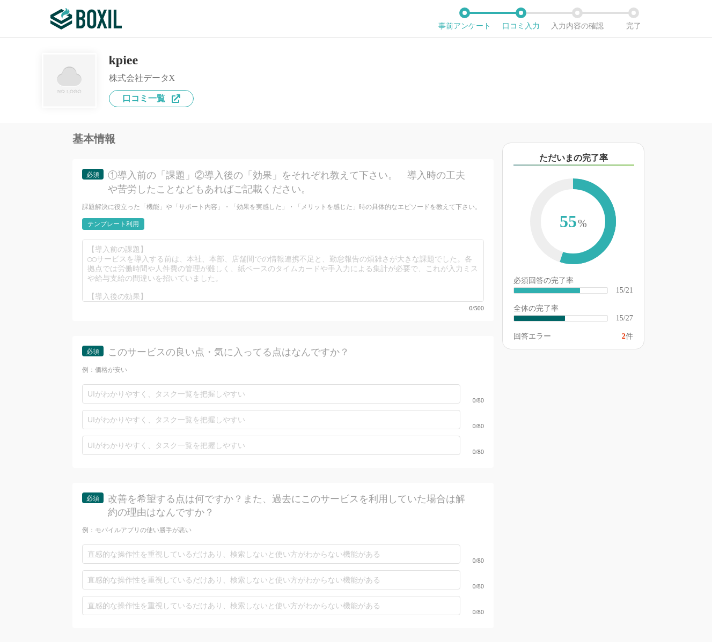
scroll to position [2098, 0]
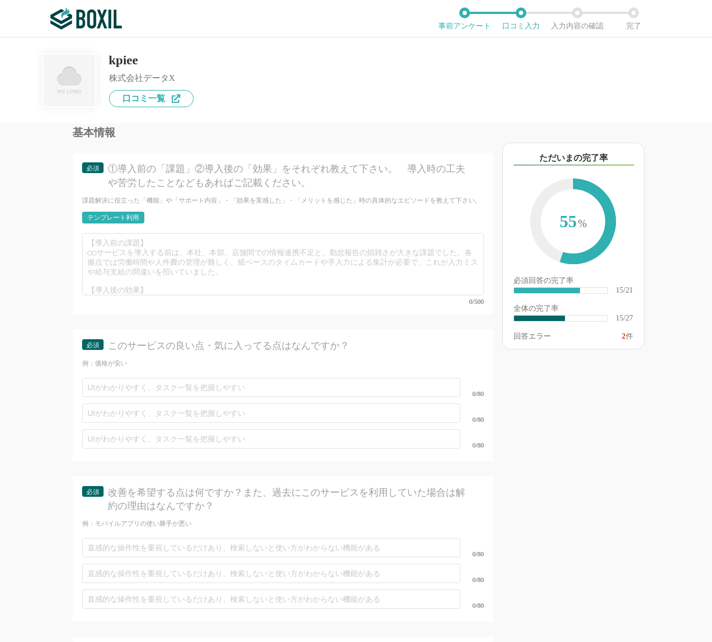
type textarea "・loremipsumdolorsitametcon・adipiscingelitseddoeiusmodtemporincididuntUTLaBOReet…"
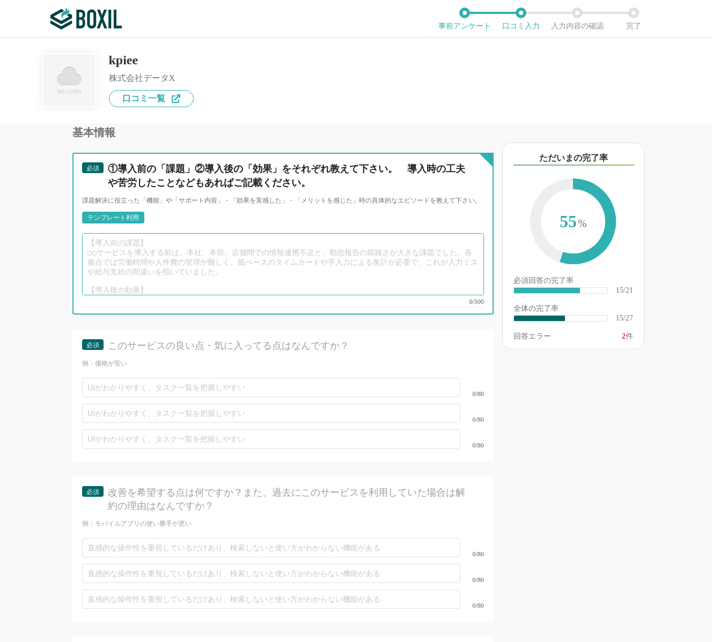
click at [405, 258] on textarea at bounding box center [283, 264] width 402 height 62
paste textarea "<サービス導入後の効果・メリット解決したことを教えてください> ・充実したサポート体制が他社にはない価値だと思います BPaaSの仕組みを通じて、弊社の工数を…"
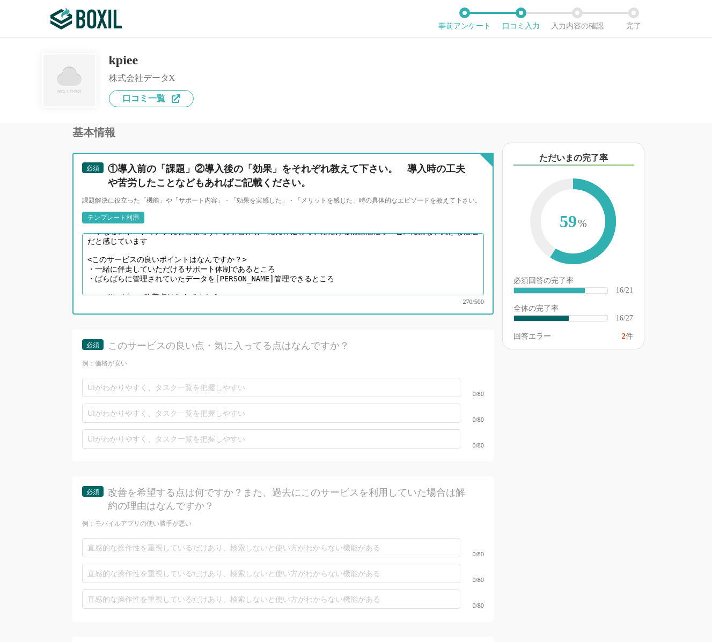
scroll to position [0, 0]
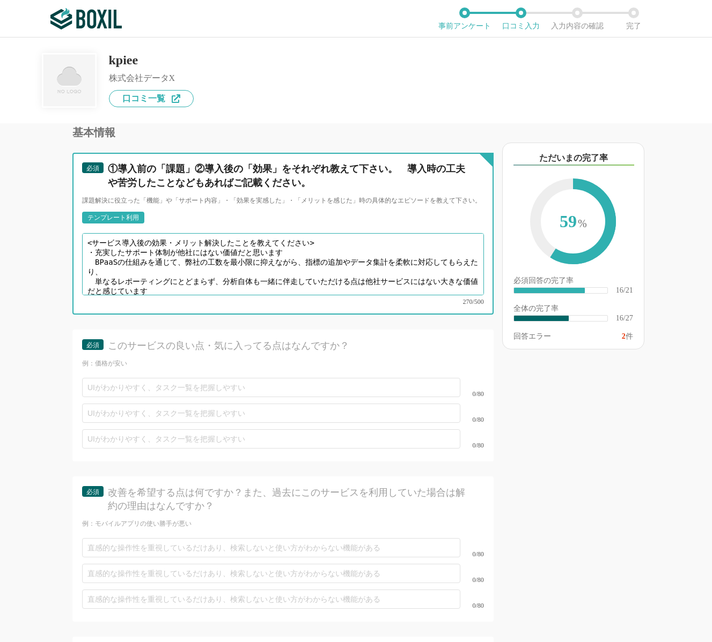
click at [405, 258] on textarea "<サービス導入後の効果・メリット解決したことを教えてください> ・充実したサポート体制が他社にはない価値だと思います BPaaSの仕組みを通じて、弊社の工数を…" at bounding box center [283, 264] width 402 height 62
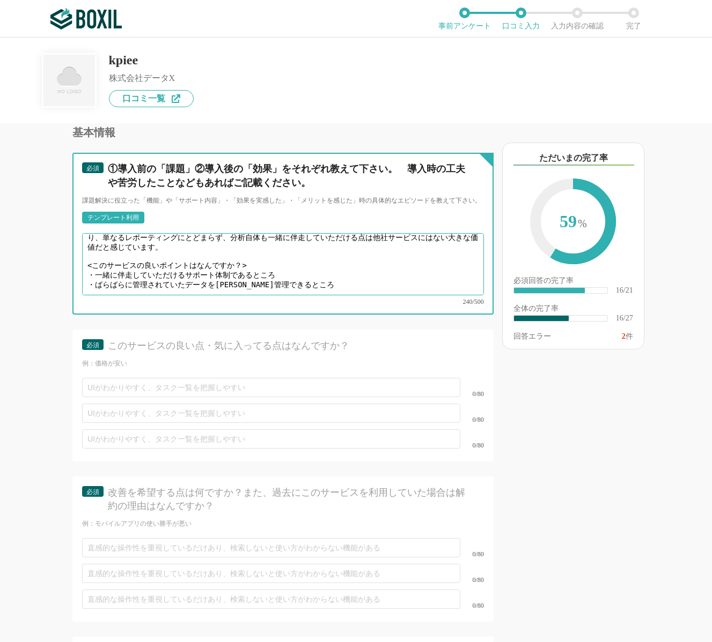
scroll to position [26, 0]
click at [395, 257] on textarea "充実したサポート体制が他社にはない価値だと思います。 BPaaSの仕組みを通じて、弊社の工数を最小限に抑えながら、指標の追加やデータ集計を柔軟に対応してもらえ…" at bounding box center [283, 264] width 402 height 62
type textarea "充実したサポート体制が他社にはない価値だと思います。 BPaaSの仕組みを通じて、弊社の工数を最小限に抑えながら、指標の追加やデータ集計を柔軟に対応してもらえ…"
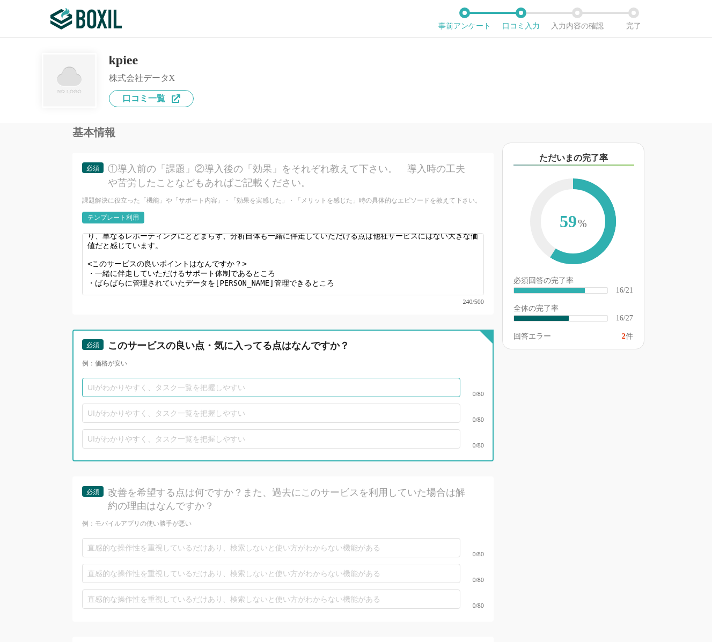
click at [330, 378] on input "text" at bounding box center [271, 387] width 378 height 19
paste input "一緒に伴走していただけるサポート体制であるところ"
type input "一緒に伴走していただけるサポート体制であるところ"
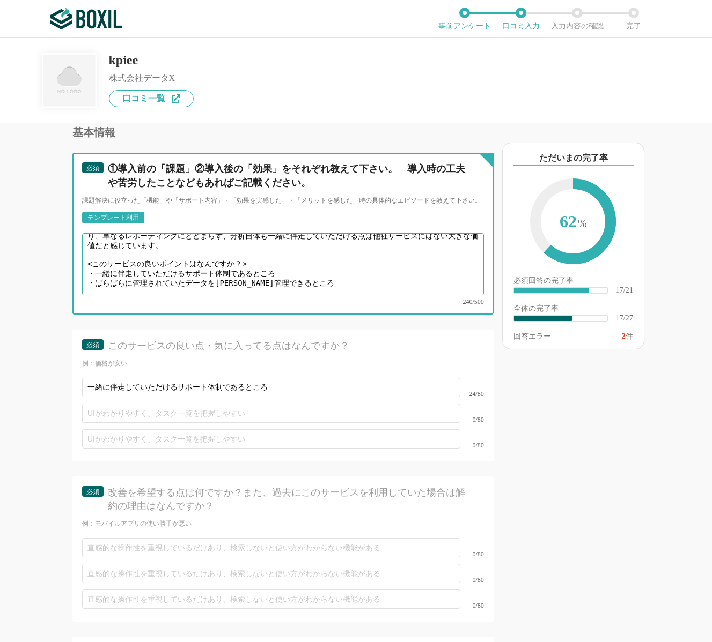
click at [234, 272] on textarea "充実したサポート体制が他社にはない価値だと思います。 BPaaSの仕組みを通じて、弊社の工数を最小限に抑えながら、指標の追加やデータ集計を柔軟に対応してもらえ…" at bounding box center [283, 264] width 402 height 62
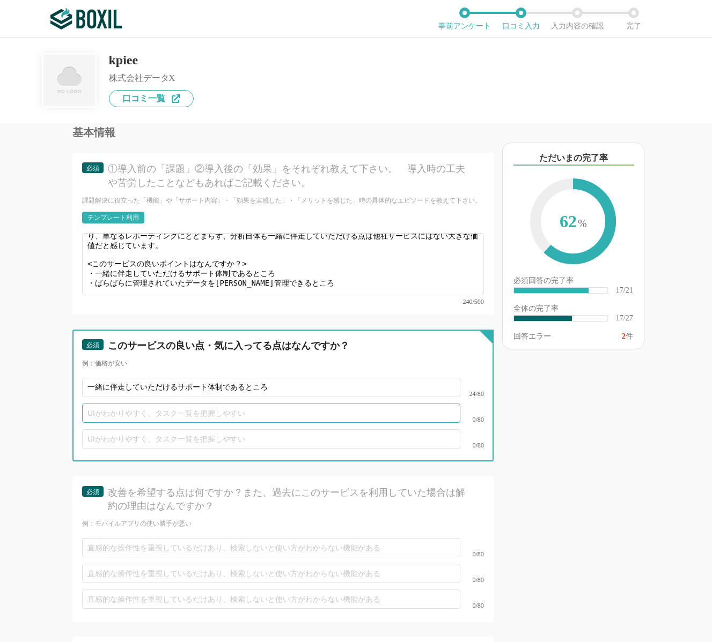
click at [148, 407] on input "text" at bounding box center [271, 413] width 378 height 19
paste input "ばらばらに管理されていたデータを[PERSON_NAME]管理できるところ"
type input "ばらばらに管理されていたデータを[PERSON_NAME]管理できるところ"
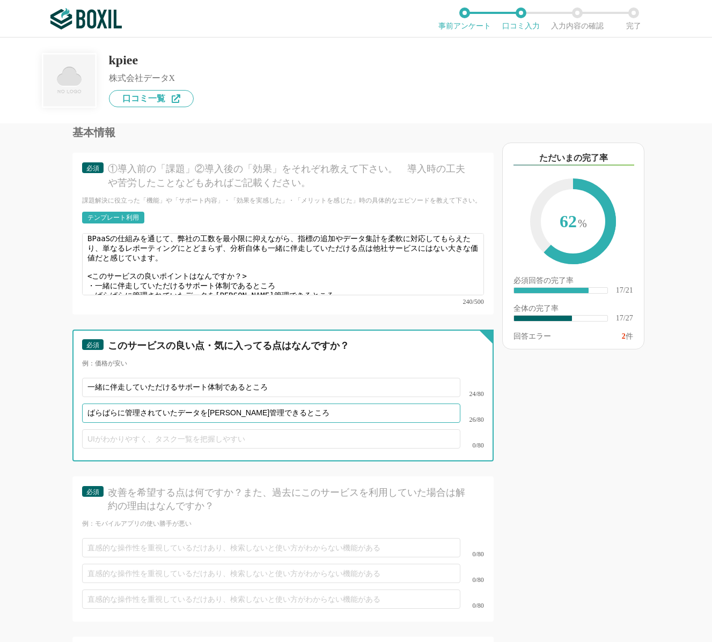
scroll to position [12, 0]
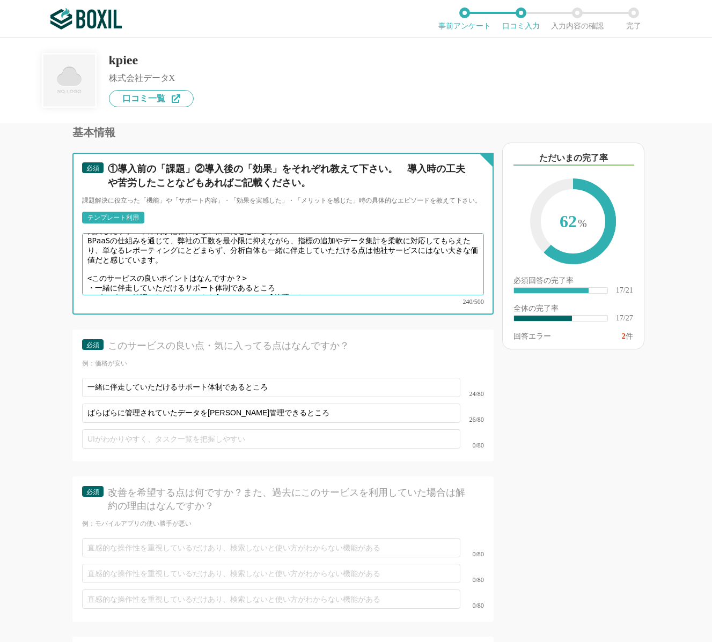
click at [228, 264] on textarea "充実したサポート体制が他社にはない価値だと思います。 BPaaSの仕組みを通じて、弊社の工数を最小限に抑えながら、指標の追加やデータ集計を柔軟に対応してもらえ…" at bounding box center [283, 264] width 402 height 62
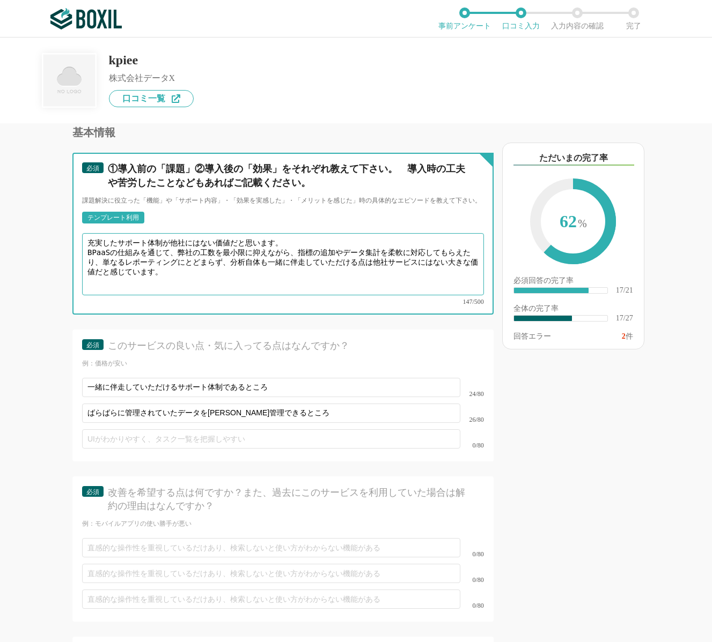
scroll to position [0, 0]
type textarea "充実したサポート体制が他社にはない価値だと思います。 BPaaSの仕組みを通じて、弊社の工数を最小限に抑えながら、指標の追加やデータ集計を柔軟に対応してもらえ…"
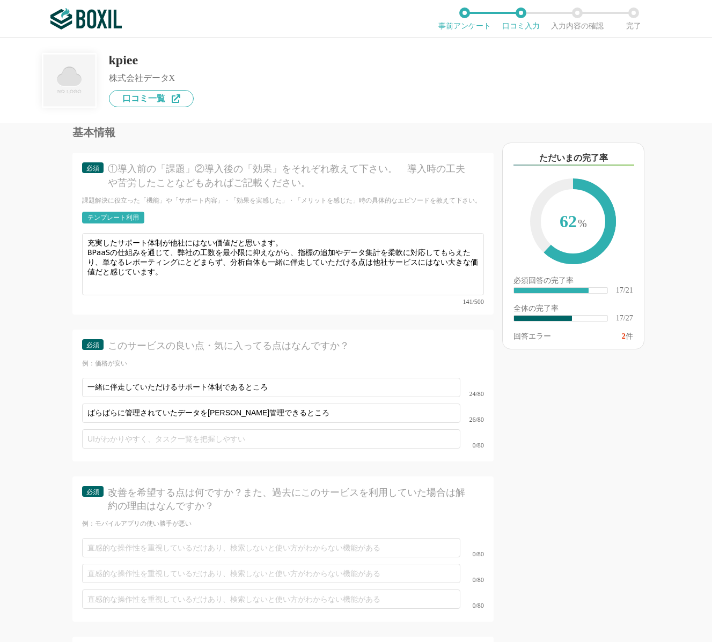
click at [149, 550] on div "0/80" at bounding box center [283, 548] width 402 height 26
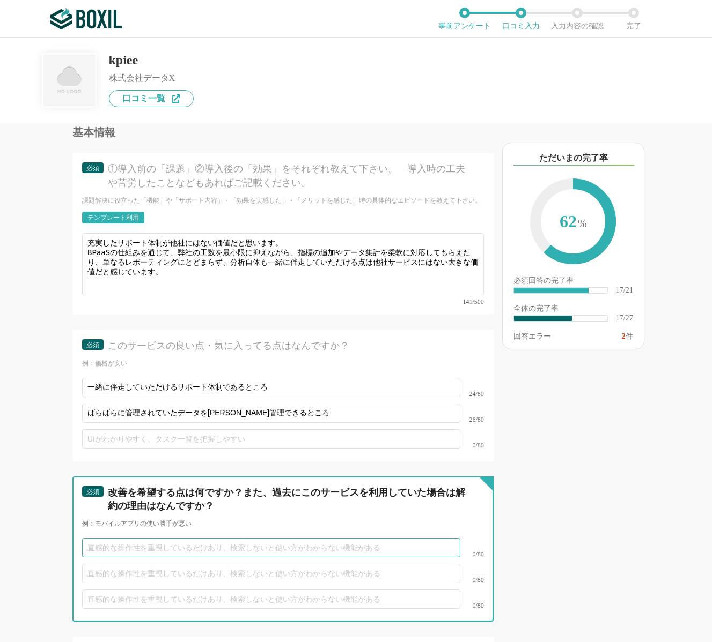
click at [149, 545] on input "text" at bounding box center [271, 547] width 378 height 19
type input "特にありません"
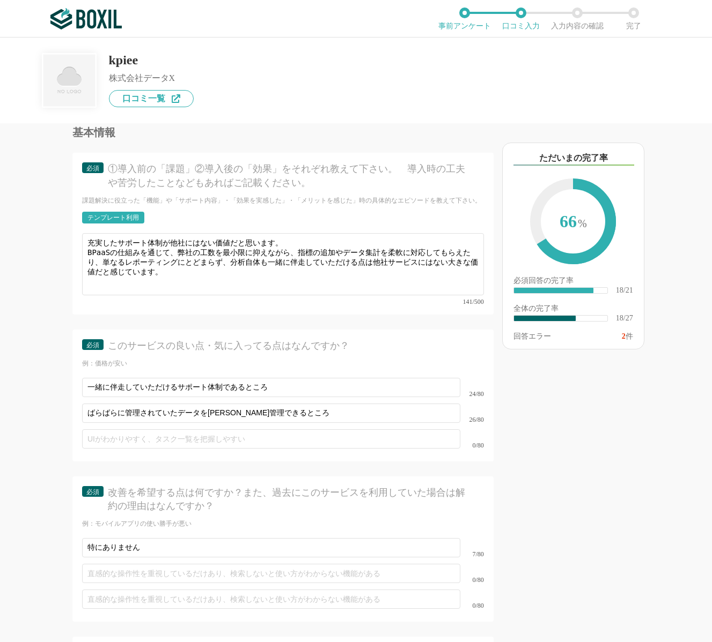
click at [577, 460] on div "以下のキーワードが含まれる口コミが読まれています ただいまの完了率 66 % 必須回答の完了率 ​ 18/21 全体の完了率 ​ 18/27 回答エラー 2 件" at bounding box center [602, 388] width 218 height 508
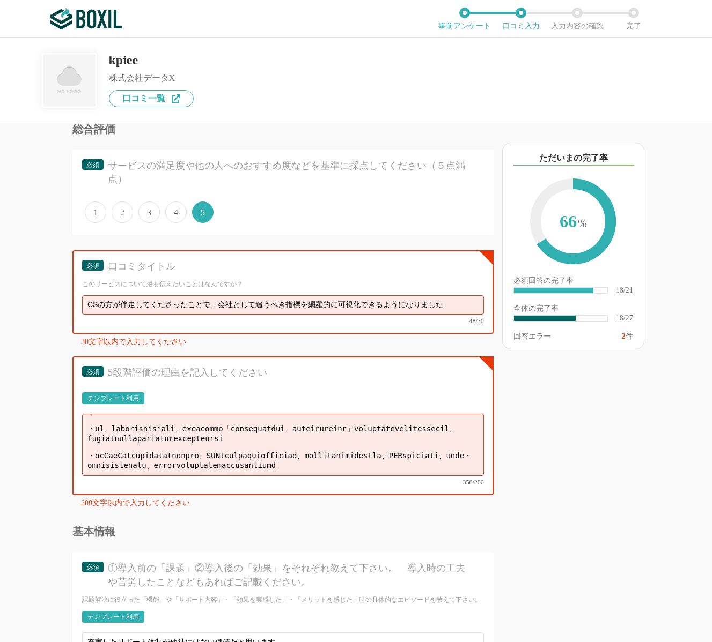
scroll to position [1684, 0]
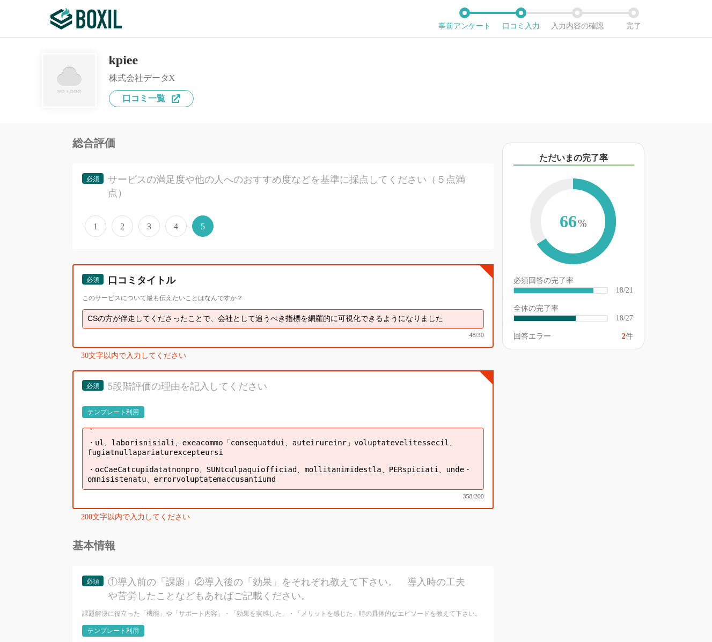
click at [379, 316] on input "CSの方が伴走してくださったことで、会社として追うべき指標を網羅的に可視化できるようになりました" at bounding box center [283, 318] width 402 height 19
click at [417, 316] on input "CSの方が伴走してくださったことで、会社として追うべき指標を網羅的に可視化できるようになりました" at bounding box center [283, 318] width 402 height 19
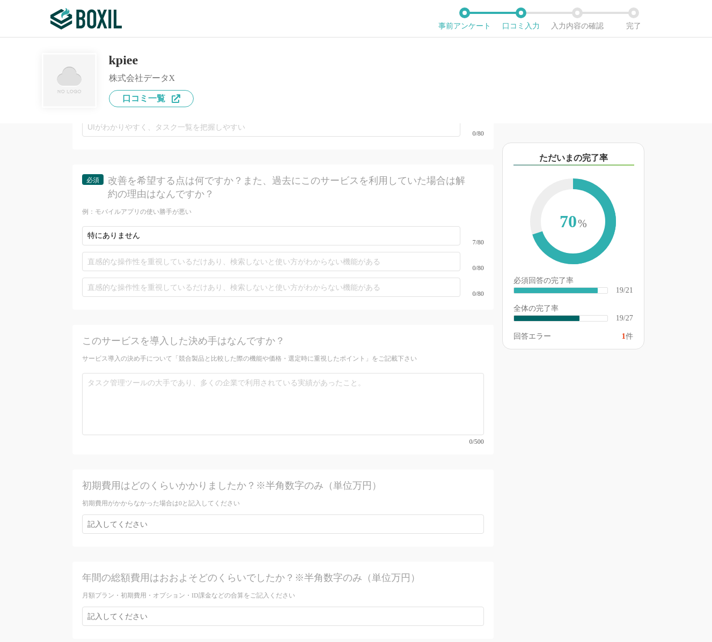
scroll to position [2283, 0]
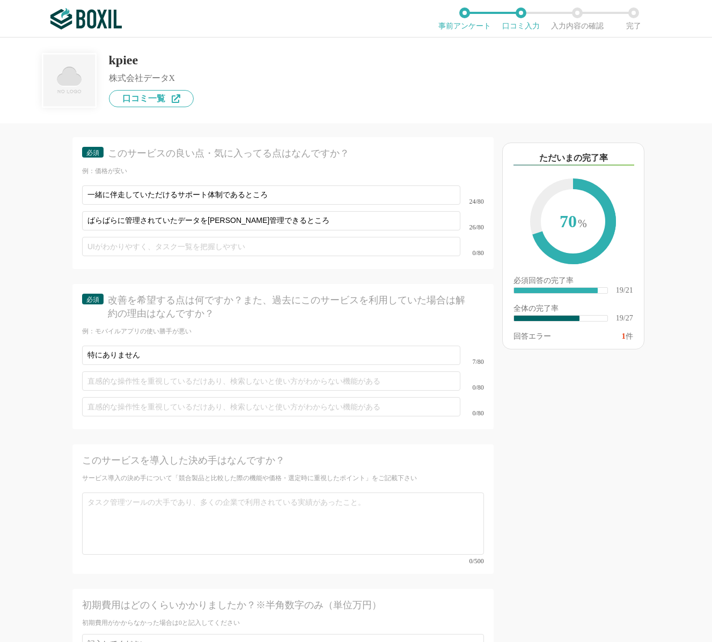
type input "CSの方の手厚い伴奏で、追うべき指標を網羅的に可視化できた"
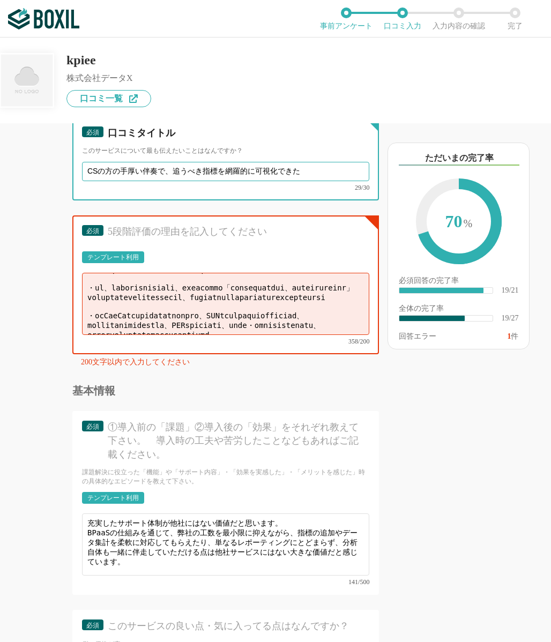
scroll to position [42, 0]
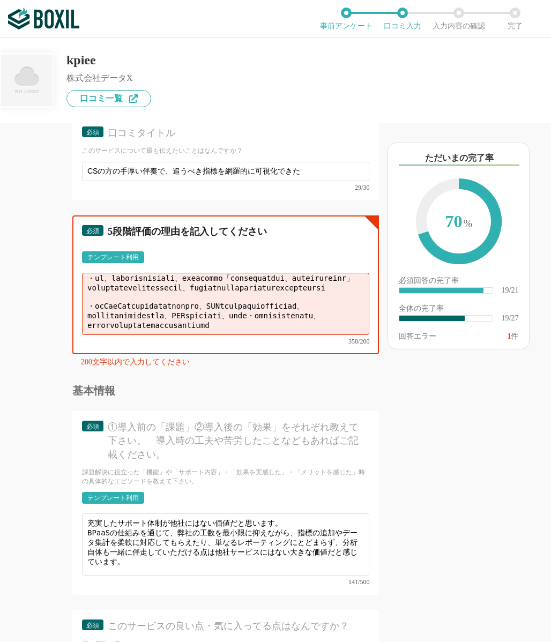
click at [245, 315] on textarea at bounding box center [225, 304] width 287 height 62
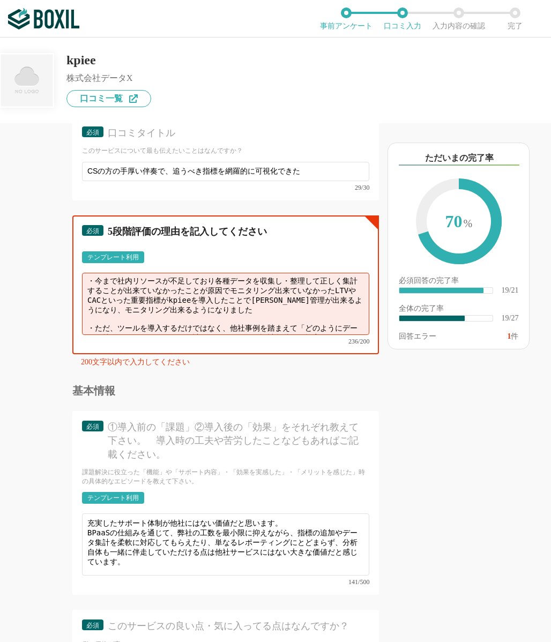
scroll to position [23, 0]
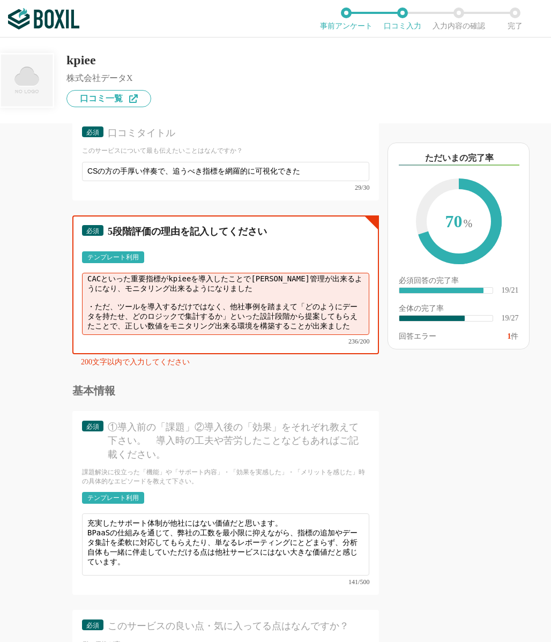
click at [207, 312] on textarea "・今まで社内リソースが不足しており各種データを収集し・整理して正しく集計することが出来ていなかったことが原因でモニタリング出来ていなかったLTVやCACといっ…" at bounding box center [225, 304] width 287 height 62
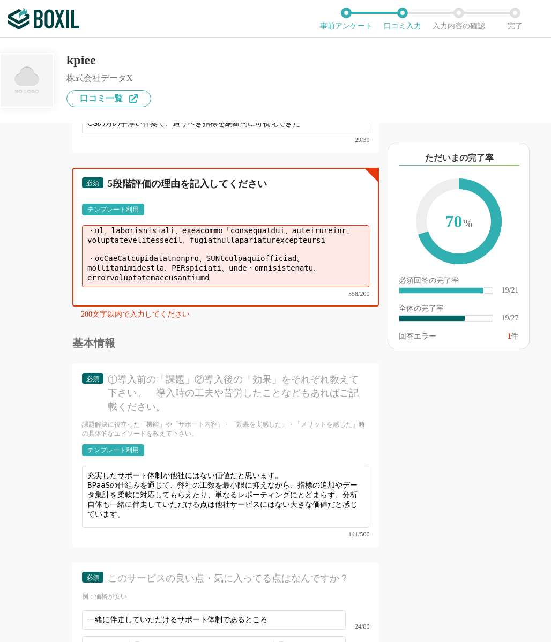
scroll to position [1864, 0]
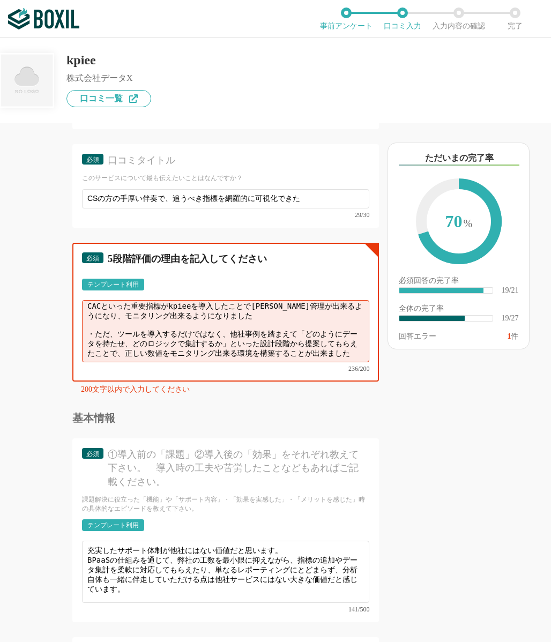
type textarea "・loremipsumdolorsitametcon・adipiscingelitseddoeiusmodtemporincididuntUTLaBOReet…"
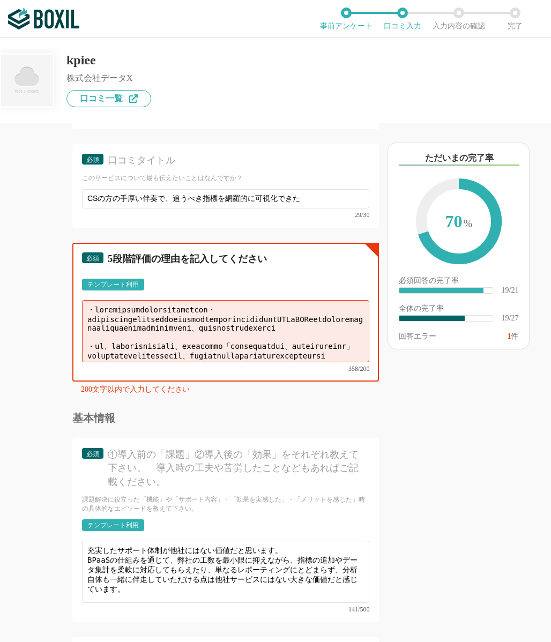
scroll to position [3, 0]
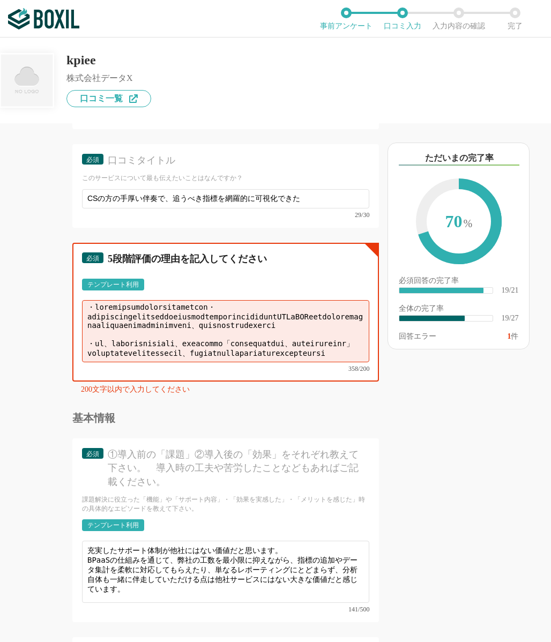
click at [176, 350] on textarea at bounding box center [225, 331] width 287 height 62
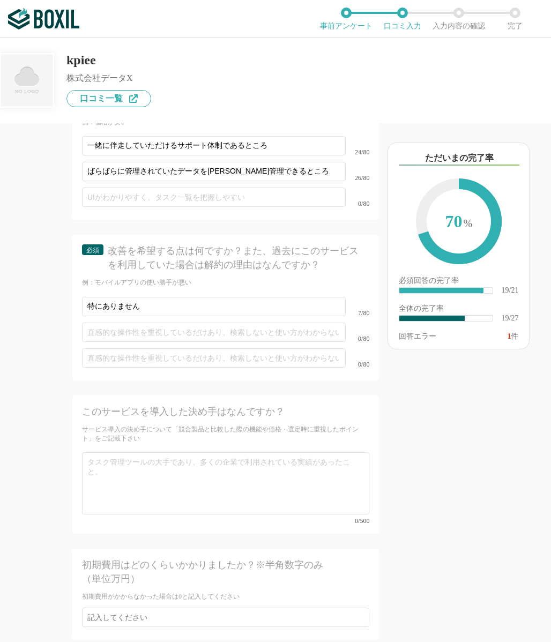
scroll to position [2506, 0]
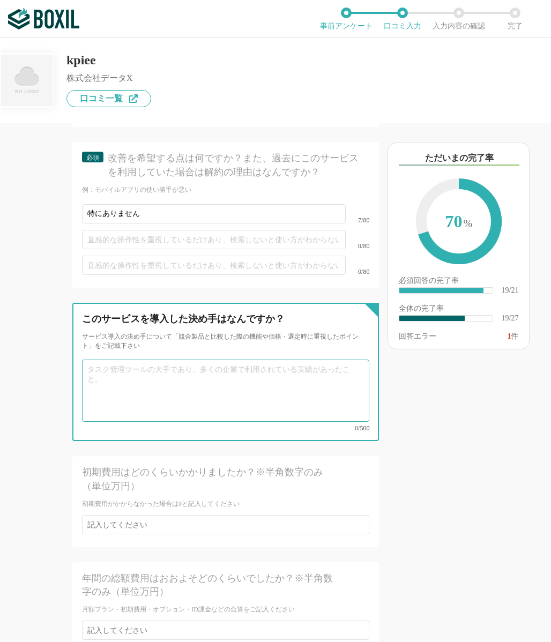
click at [173, 398] on textarea at bounding box center [225, 391] width 287 height 62
paste textarea "・loremipsumdolorsitametcon・adipiscingelitseddoeiusmodtemporincididuntUTLaBOReet…"
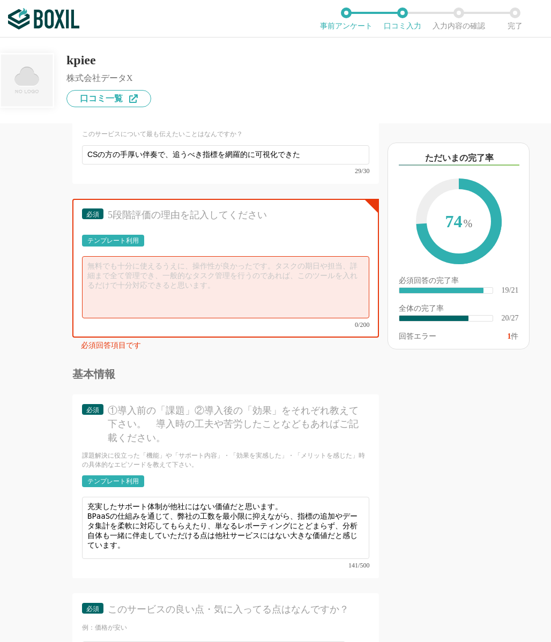
scroll to position [1874, 0]
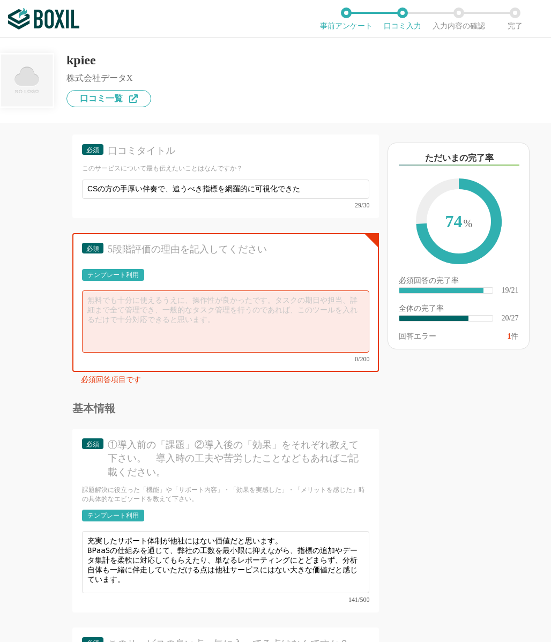
type textarea "・loremipsumdolorsitametcon・adipiscingelitseddoeiusmodtemporincididuntUTLaBOReet…"
click at [130, 278] on div "テンプレート利用" at bounding box center [112, 275] width 51 height 6
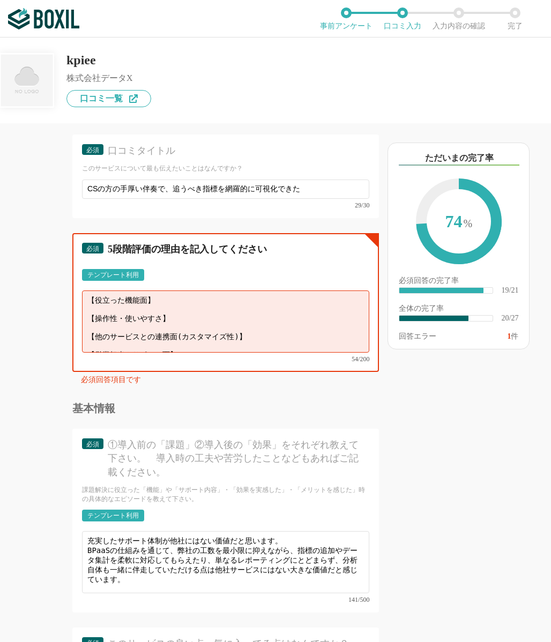
click at [145, 339] on textarea "【役立った機能面】 【操作性・使いやすさ】 【他のサービスとの連携面(カスタマイズ性)】 【営業担当やサポート面】" at bounding box center [225, 322] width 287 height 62
paste textarea "loremipsumdolorsitametcon・adipiscingelitseddoeiusmodtemporincididuntUTLaBOReetd…"
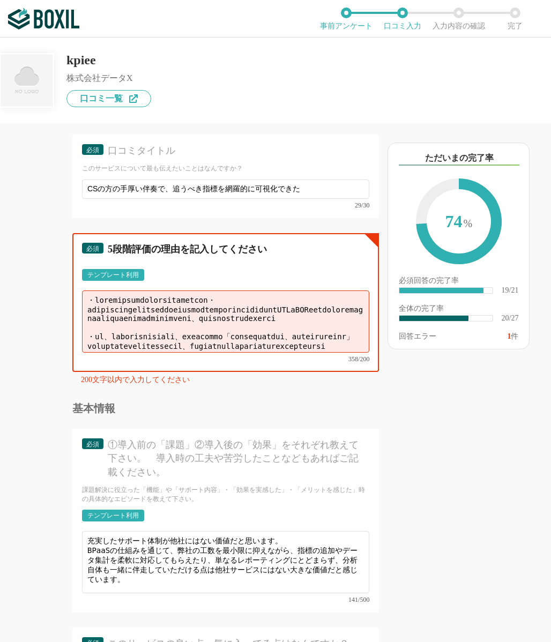
click at [207, 349] on textarea at bounding box center [225, 322] width 287 height 62
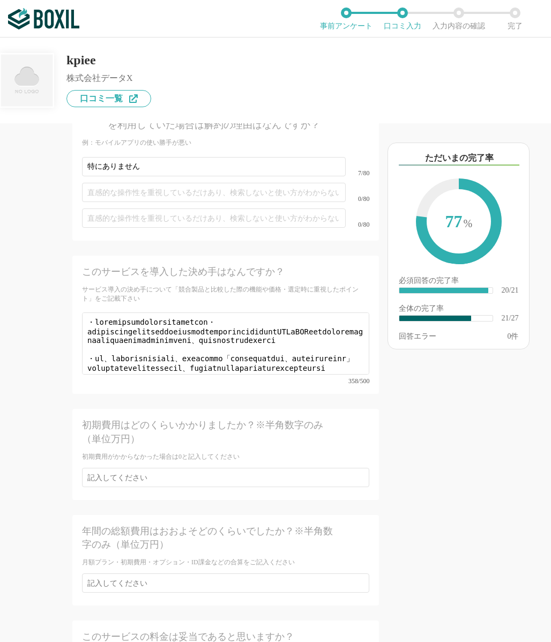
type textarea "・今まで社内リソースが不足しており各種データを収集し・整理して正しく集計することが出来ていなかったことが原因でモニタリング出来ていなかったLTVやCACといっ…"
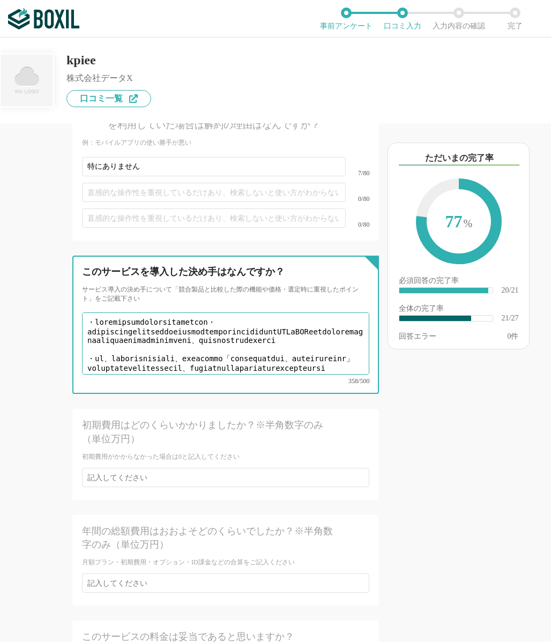
click at [228, 357] on textarea at bounding box center [225, 344] width 287 height 62
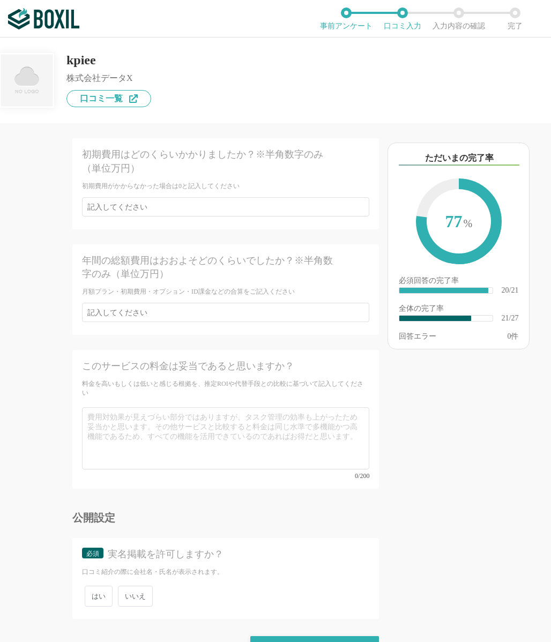
scroll to position [2820, 0]
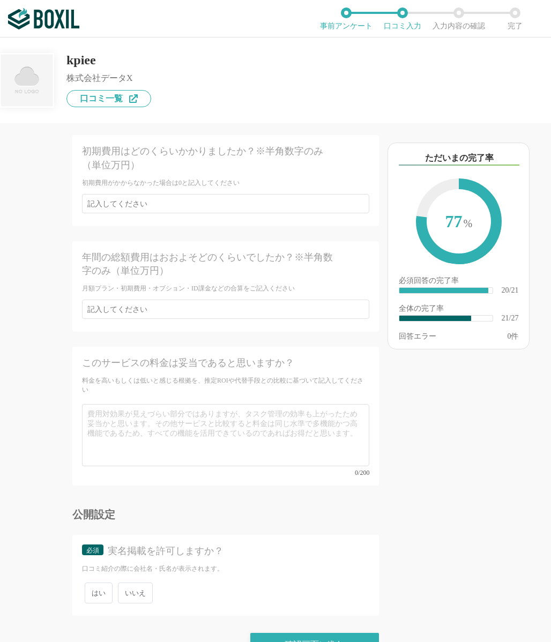
type textarea "・ただ、ツールを導入するだけではなく、他社事例を踏まえて「どのようにデータを持たせ、どのロジックで集計するか」といった設計段階から提案してもらえたことで、正し…"
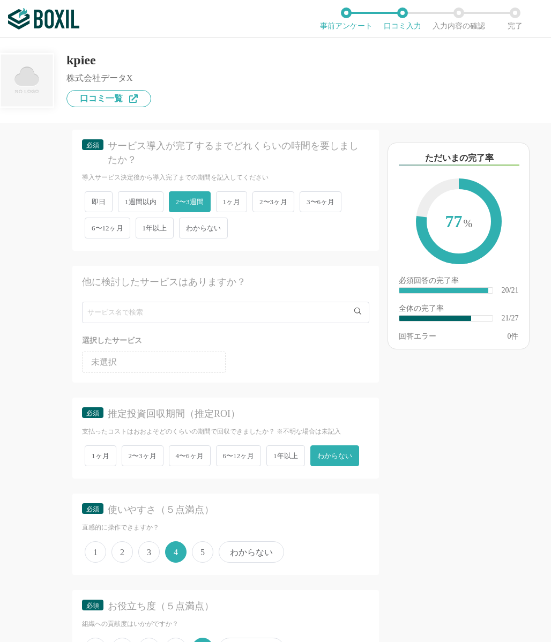
scroll to position [203, 0]
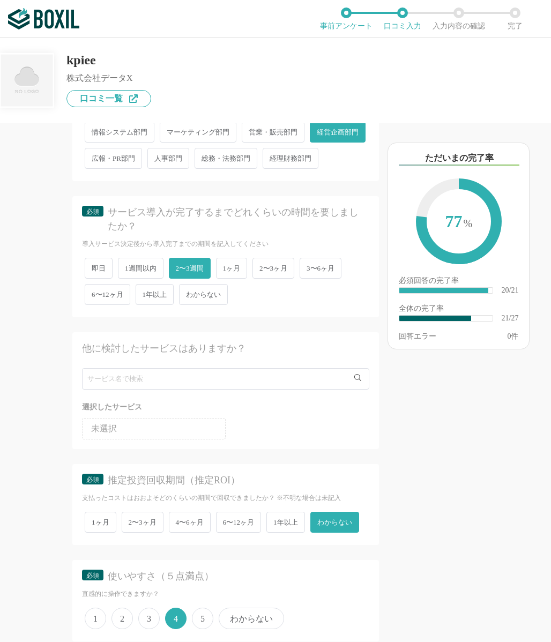
click at [193, 528] on span "4〜6ヶ月" at bounding box center [190, 522] width 42 height 21
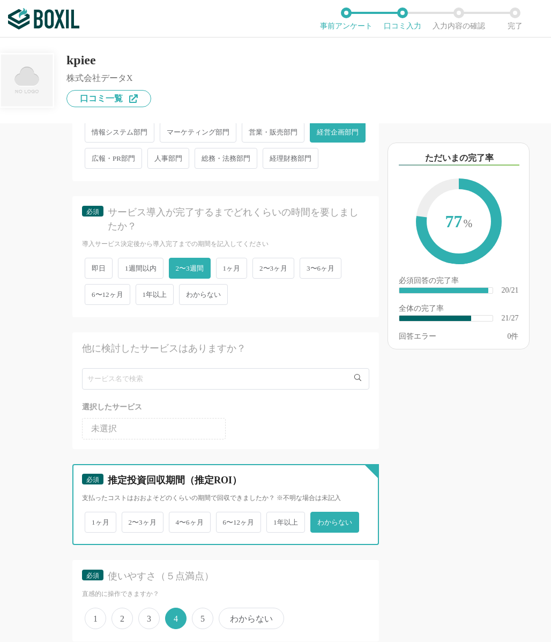
click at [179, 521] on input "4〜6ヶ月" at bounding box center [175, 517] width 7 height 7
radio input "true"
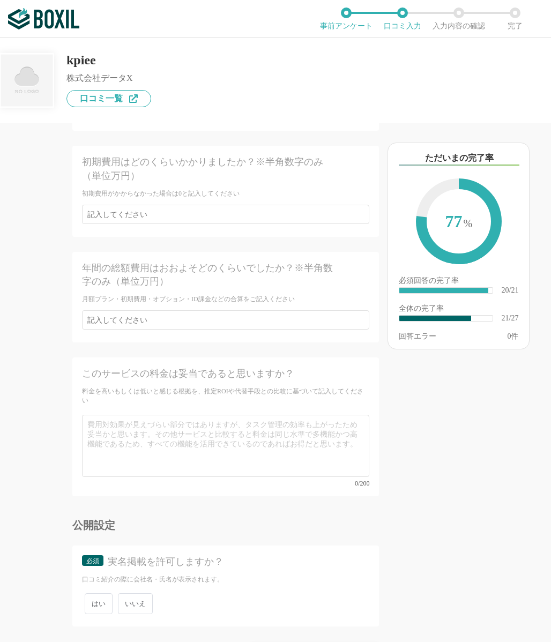
scroll to position [2839, 0]
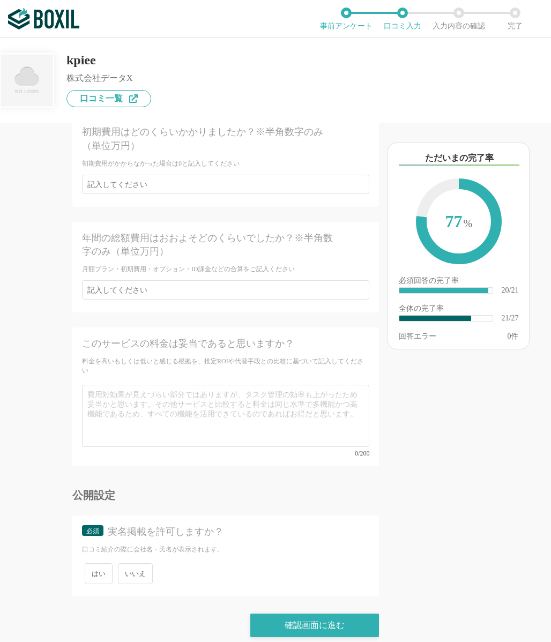
click at [135, 564] on span "いいえ" at bounding box center [135, 574] width 35 height 21
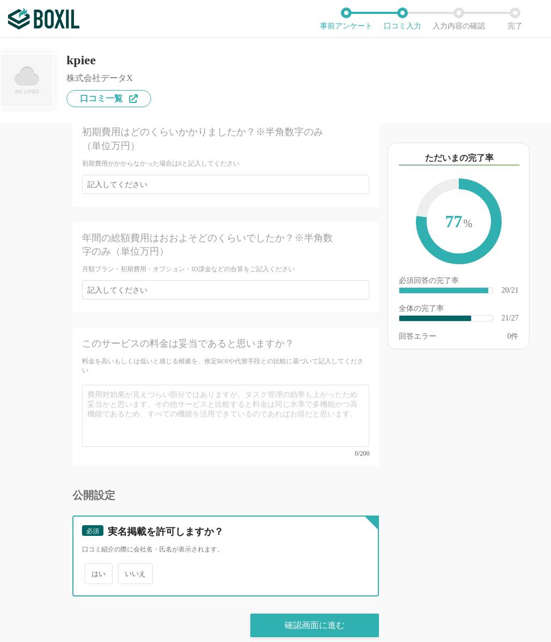
click at [128, 565] on input "いいえ" at bounding box center [124, 568] width 7 height 7
radio input "true"
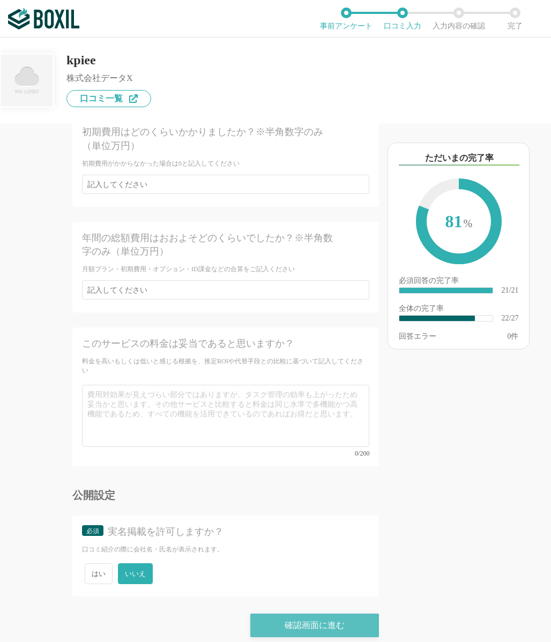
click at [277, 615] on div "確認画面に進む" at bounding box center [314, 626] width 129 height 24
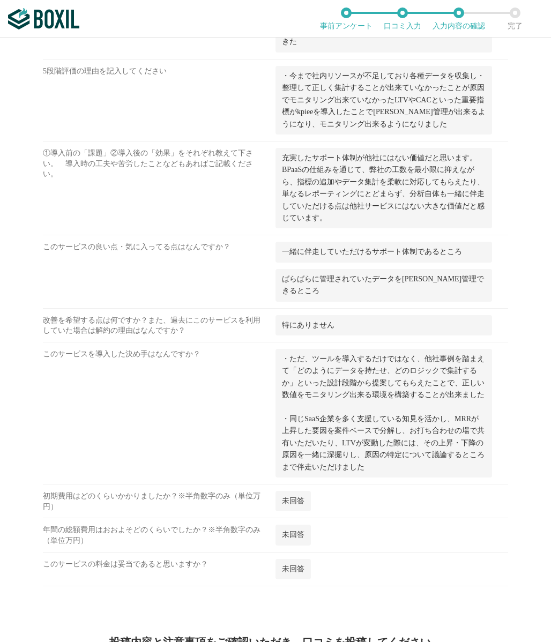
scroll to position [1055, 0]
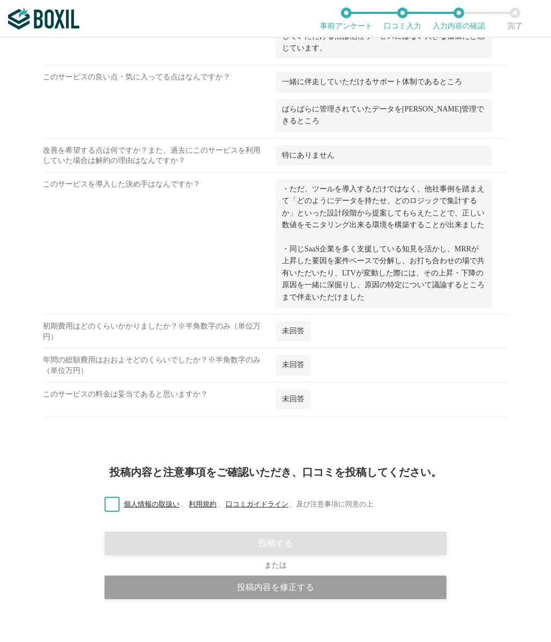
click at [109, 499] on label "個人情報の取扱い 、 利用規約 、 口コミガイドライン 、 及び注意事項に同意の上" at bounding box center [234, 504] width 277 height 11
click at [0, 0] on input "個人情報の取扱い 、 利用規約 、 口コミガイドライン 、 及び注意事項に同意の上" at bounding box center [0, 0] width 0 height 0
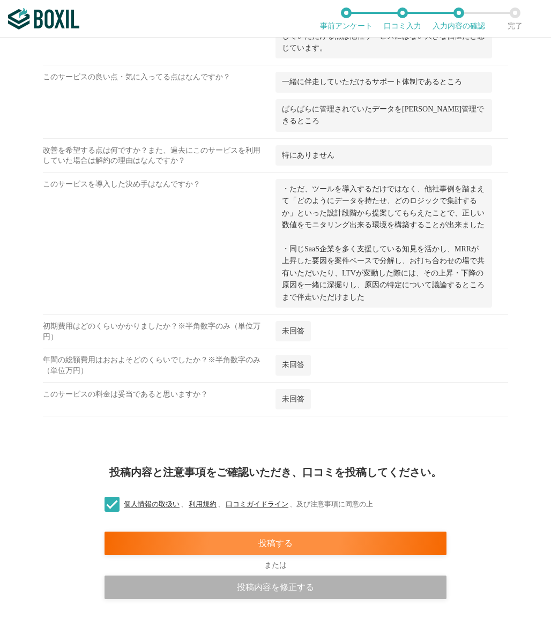
click at [259, 576] on div "投稿内容を修正する" at bounding box center [276, 588] width 342 height 24
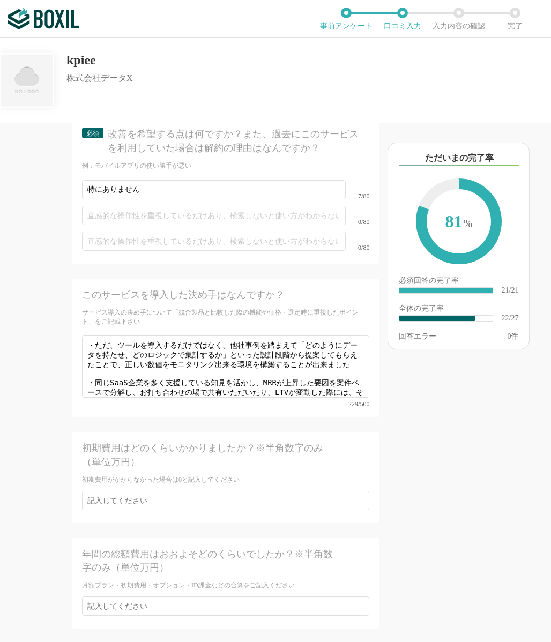
scroll to position [2548, 0]
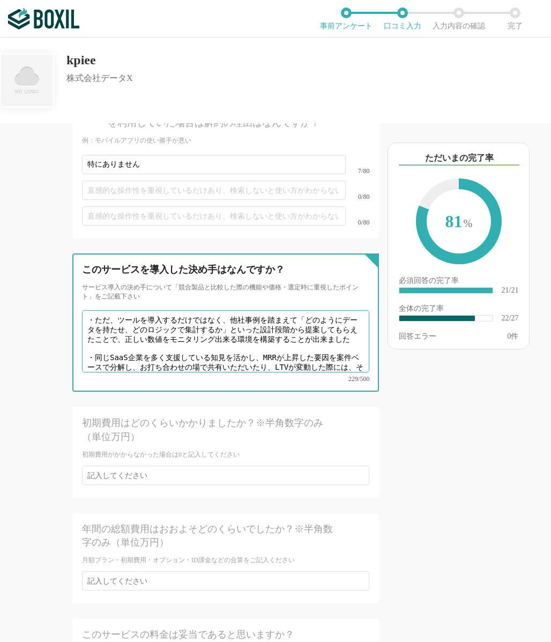
click at [349, 341] on textarea "・ただ、ツールを導入するだけではなく、他社事例を踏まえて「どのようにデータを持たせ、どのロジックで集計するか」といった設計段階から提案してもらえたことで、正し…" at bounding box center [225, 341] width 287 height 62
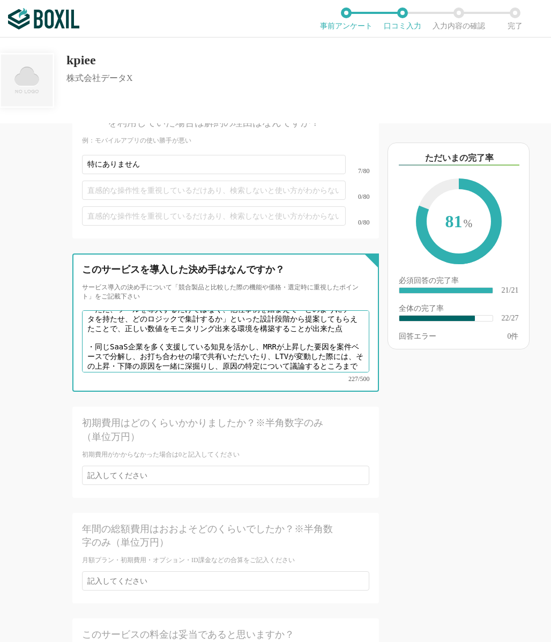
scroll to position [2839, 0]
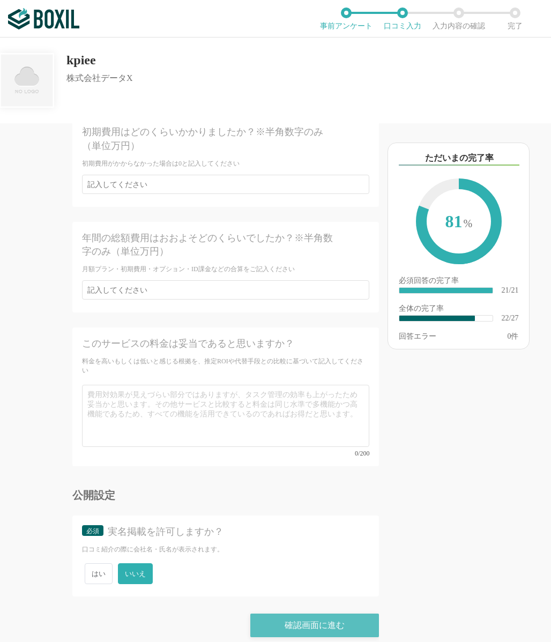
type textarea "・ただ、ツールを導入するだけではなく、他社事例を踏まえて「どのようにデータを持たせ、どのロジックで集計するか」といった設計段階から提案してもらえたことで、正し…"
click at [326, 625] on div "確認画面に進む" at bounding box center [314, 626] width 129 height 24
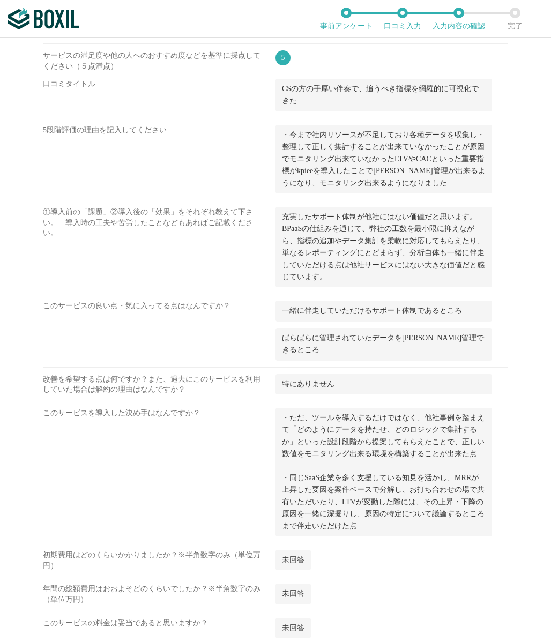
scroll to position [1055, 0]
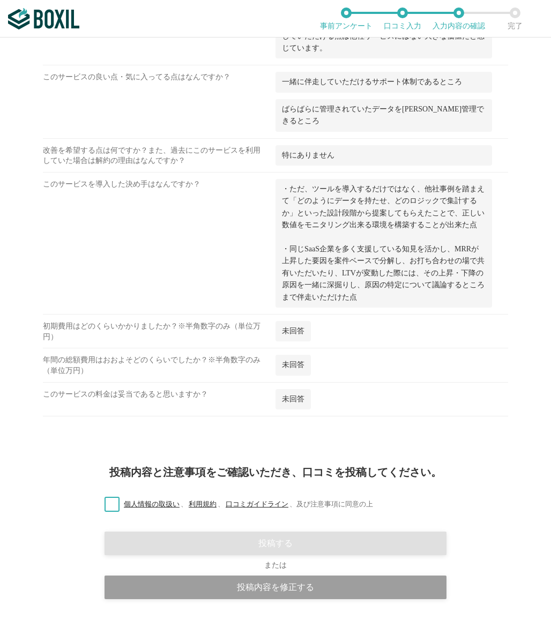
click at [121, 499] on label "個人情報の取扱い 、 利用規約 、 口コミガイドライン 、 及び注意事項に同意の上" at bounding box center [234, 504] width 277 height 11
click at [0, 0] on input "個人情報の取扱い 、 利用規約 、 口コミガイドライン 、 及び注意事項に同意の上" at bounding box center [0, 0] width 0 height 0
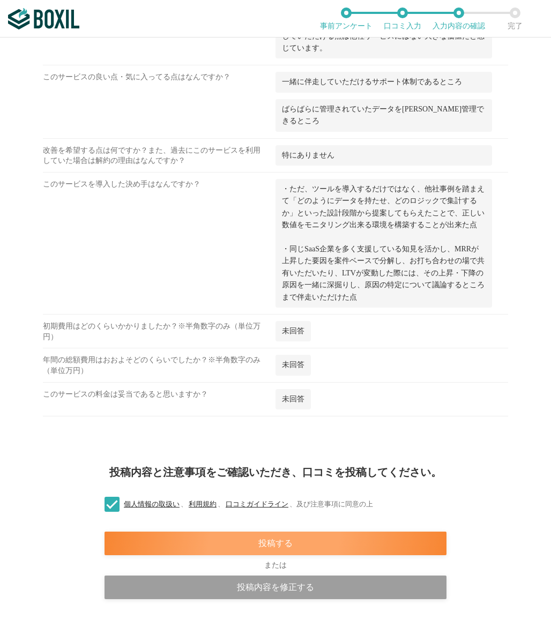
click at [213, 532] on div "投稿する" at bounding box center [276, 544] width 342 height 24
